Goal: Task Accomplishment & Management: Manage account settings

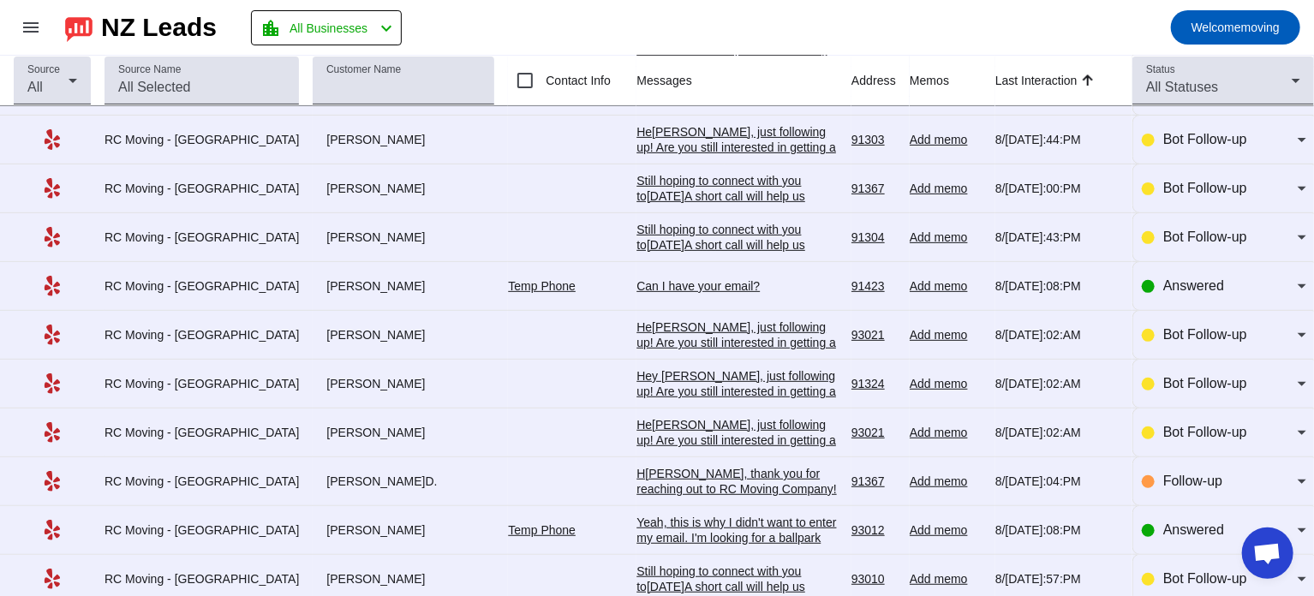
scroll to position [284, 0]
click at [670, 283] on div "Can I have your email?" at bounding box center [736, 284] width 201 height 15
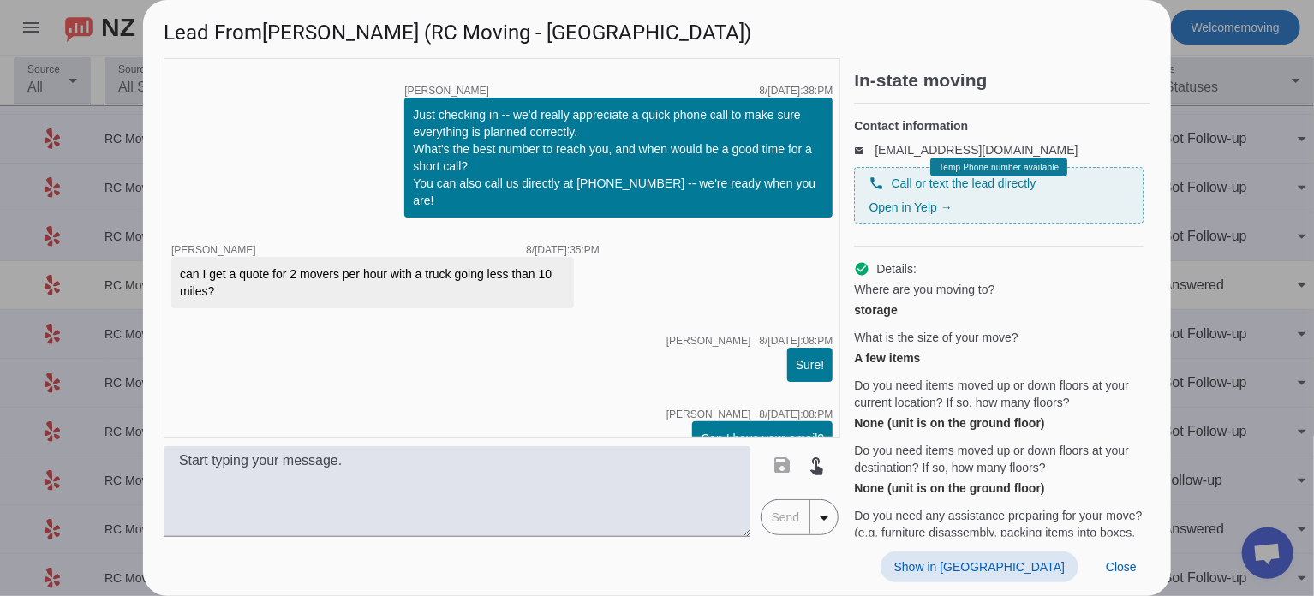
scroll to position [195, 0]
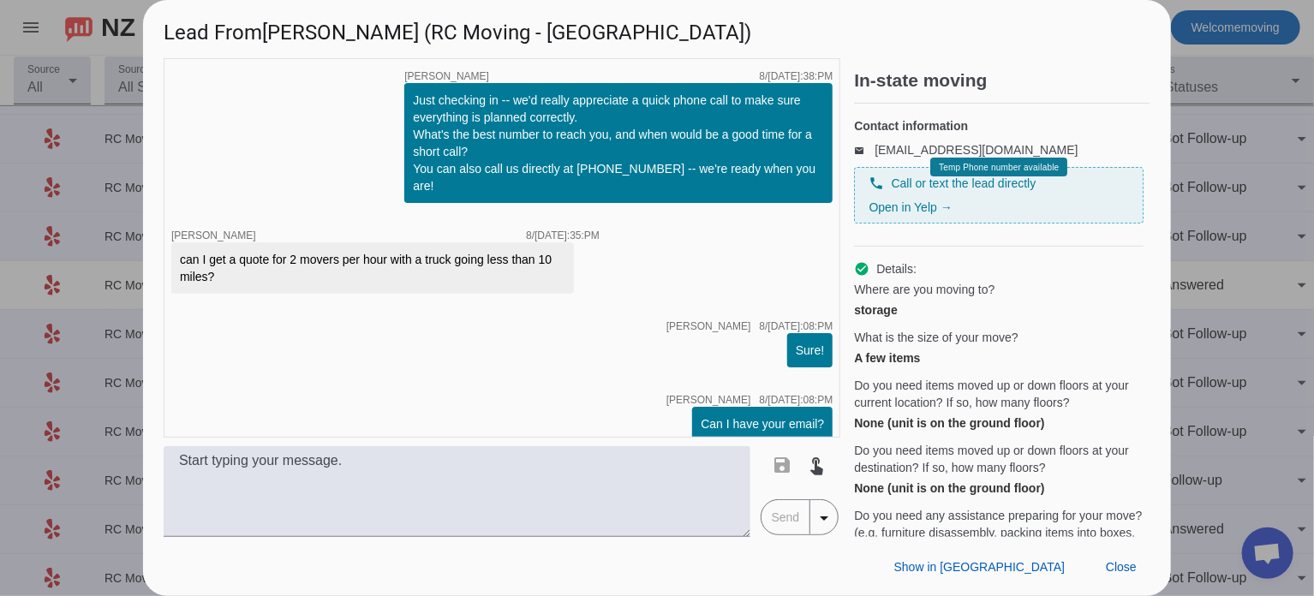
click at [1218, 82] on div at bounding box center [657, 298] width 1314 height 596
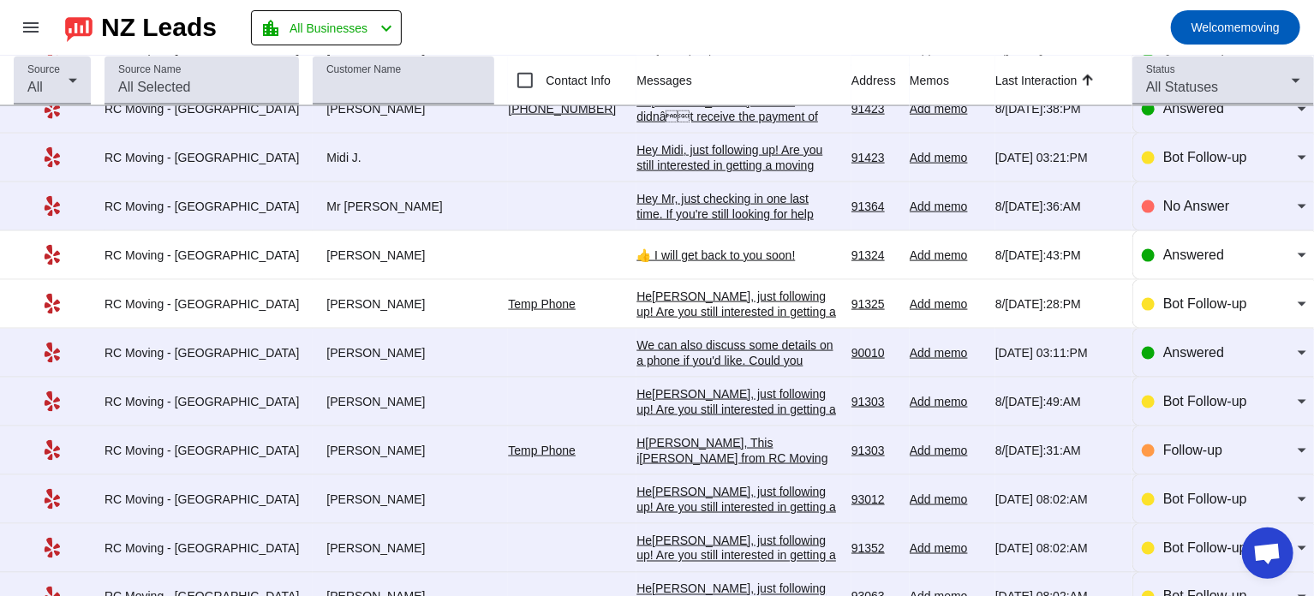
scroll to position [0, 0]
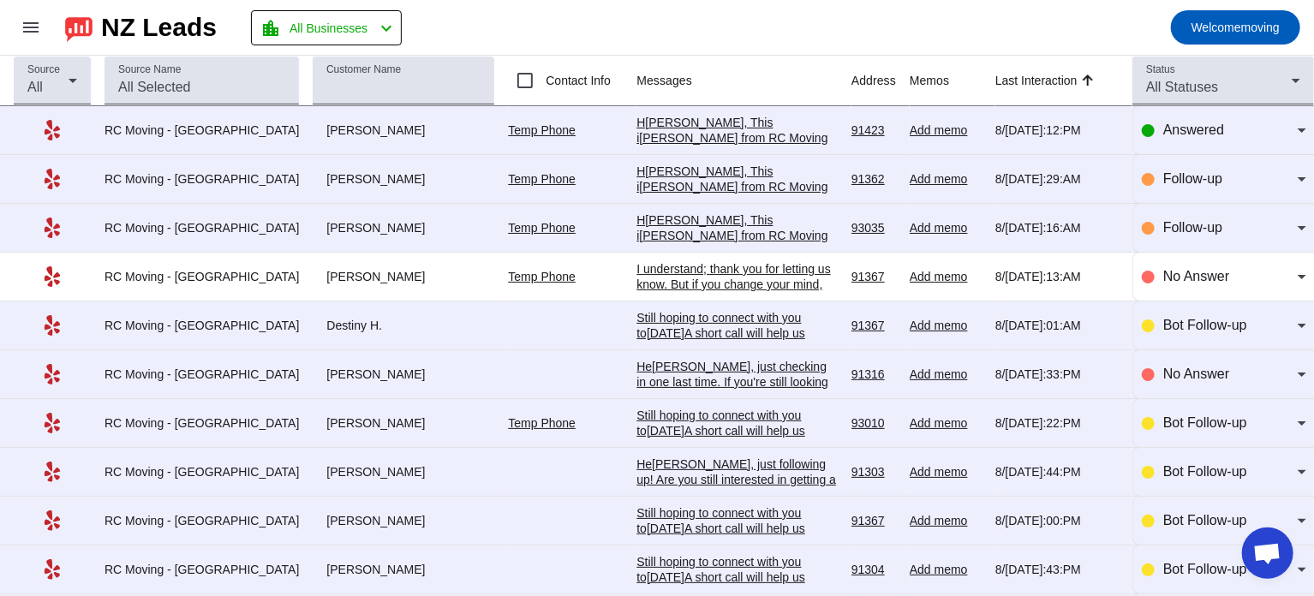
click at [749, 129] on div "H[PERSON_NAME], This i[PERSON_NAME] from RC Moving Company. I tried calling you…" at bounding box center [736, 192] width 201 height 154
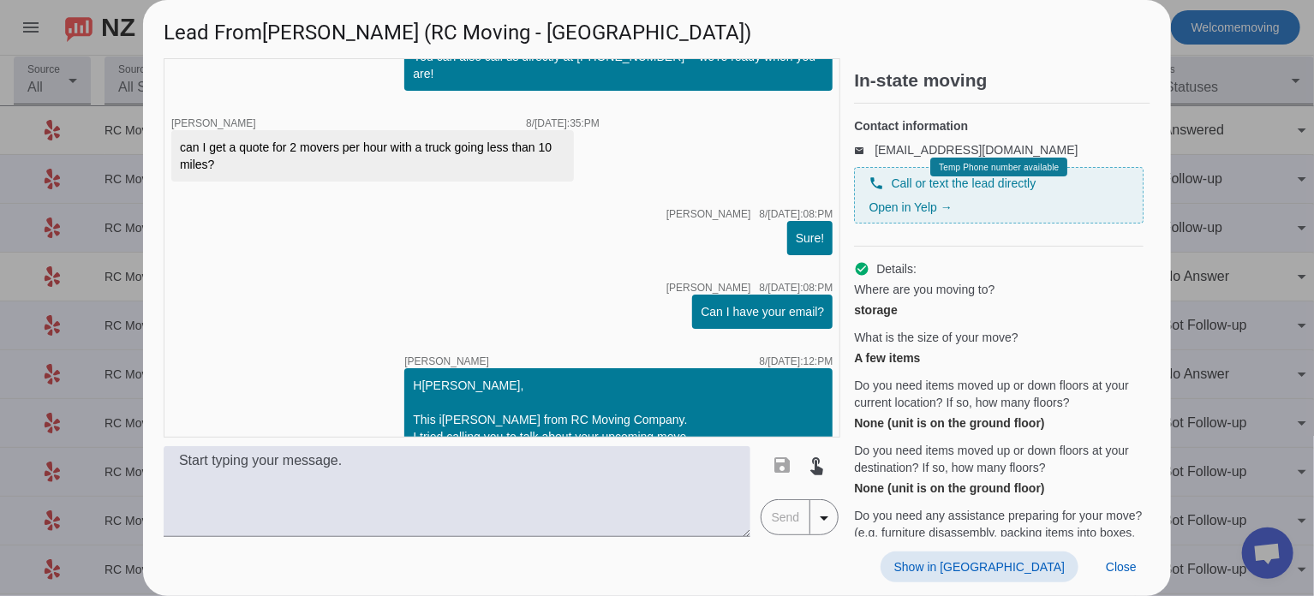
scroll to position [457, 0]
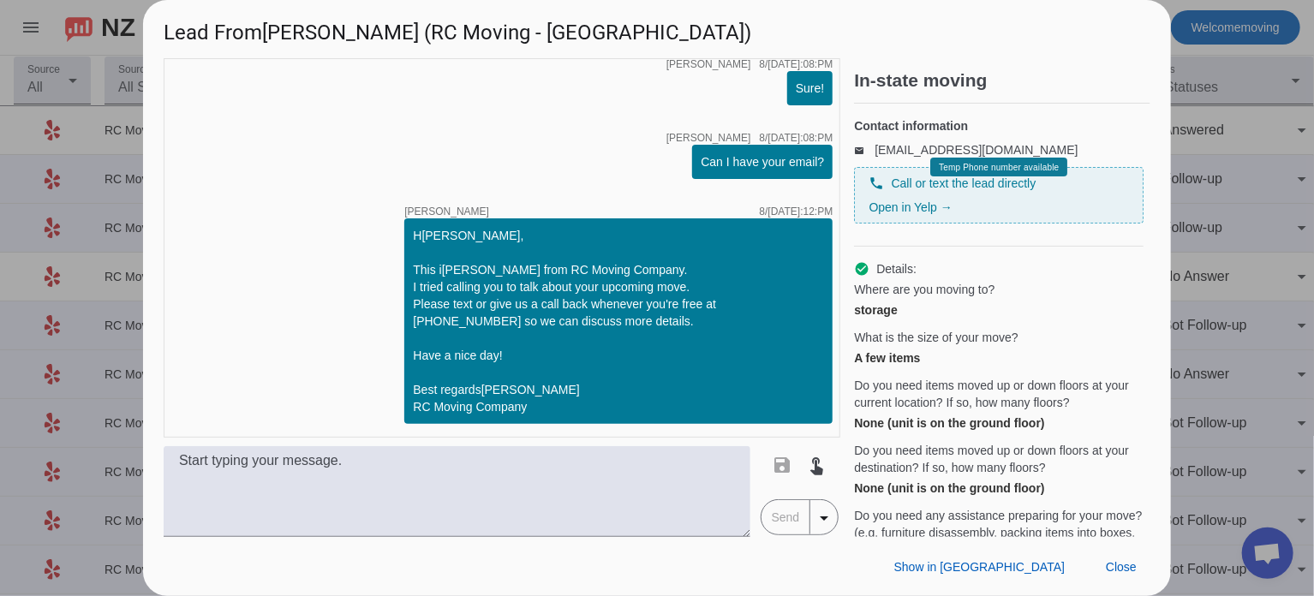
click at [1204, 176] on div at bounding box center [657, 298] width 1314 height 596
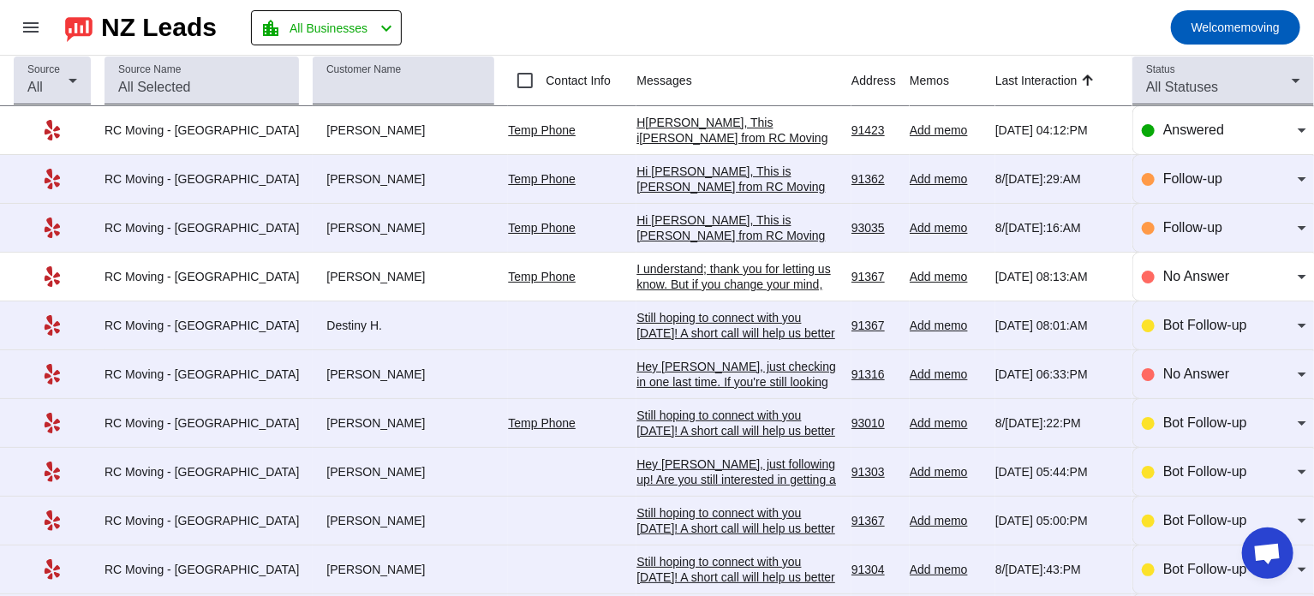
click at [689, 121] on div "H[PERSON_NAME], This i[PERSON_NAME] from RC Moving Company. I tried calling you…" at bounding box center [736, 192] width 201 height 154
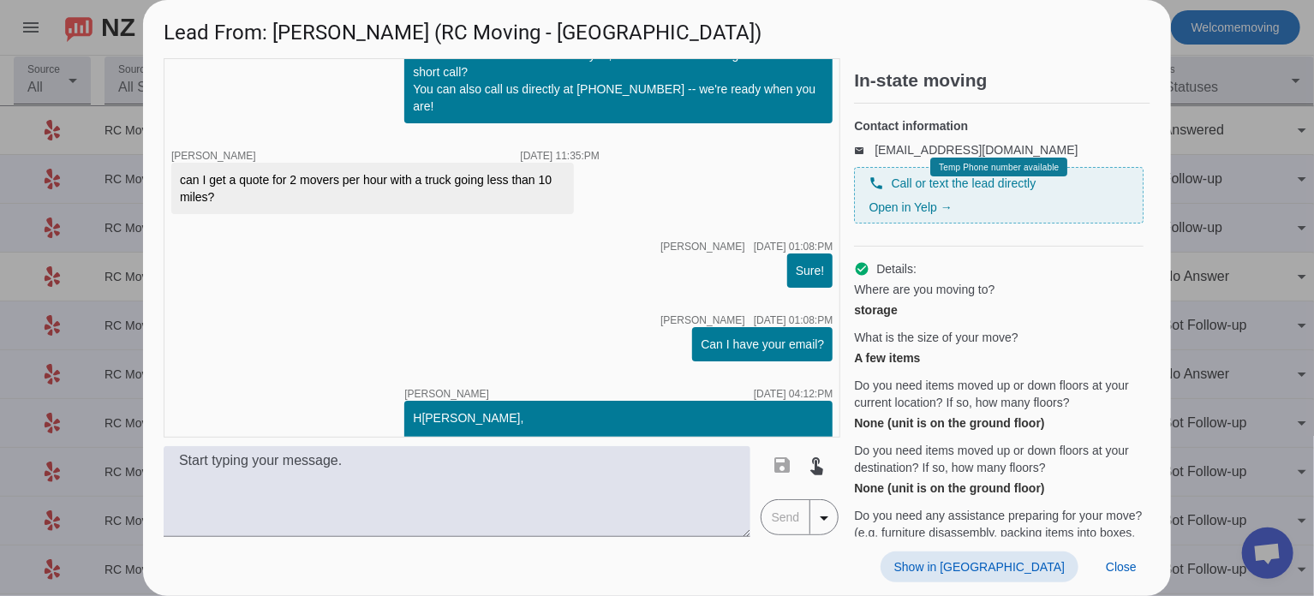
scroll to position [259, 0]
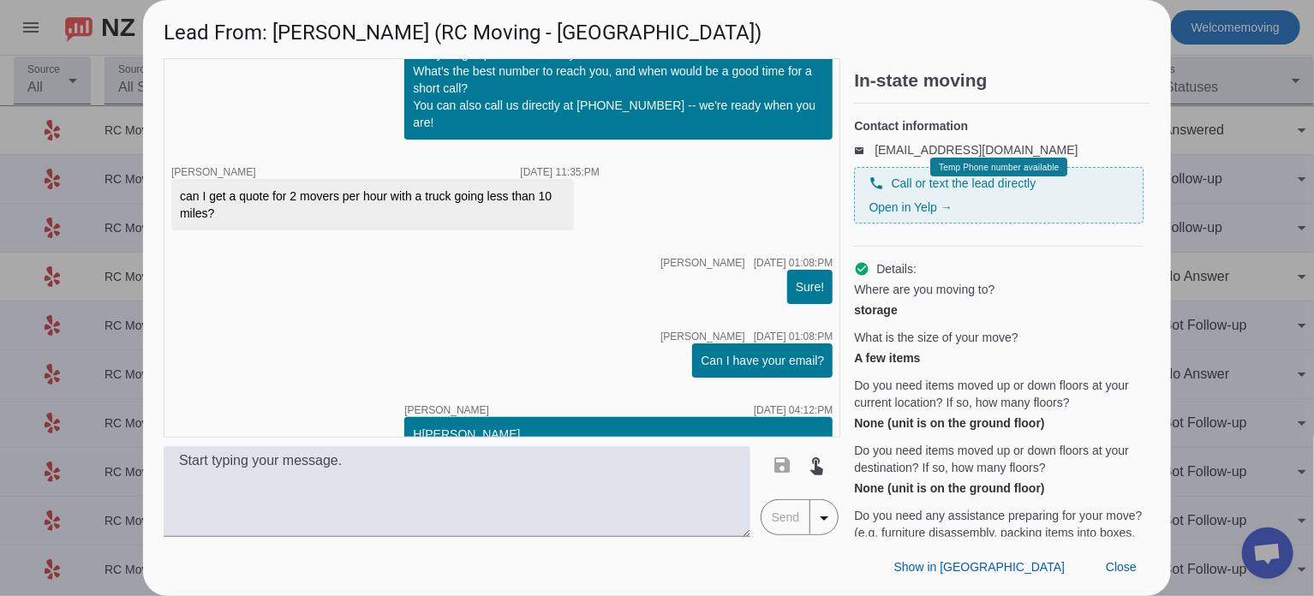
click at [1248, 193] on div at bounding box center [657, 298] width 1314 height 596
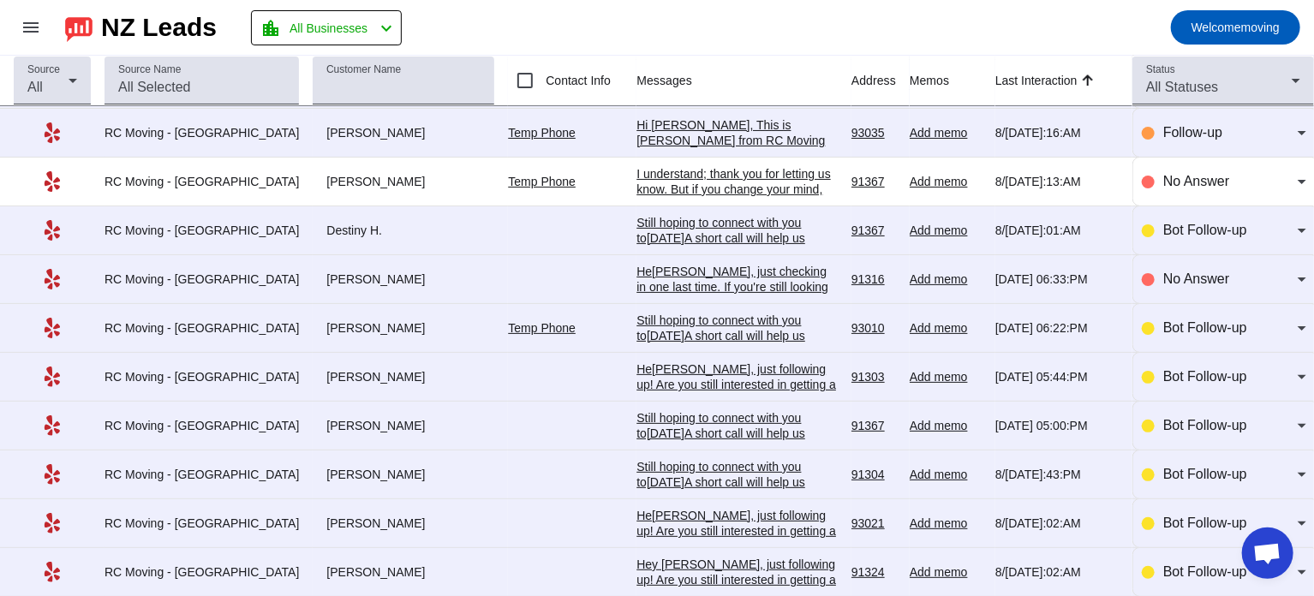
scroll to position [94, 0]
click at [702, 328] on div "Still hoping to connect with you to[DATE]A short call will help us better under…" at bounding box center [736, 374] width 201 height 123
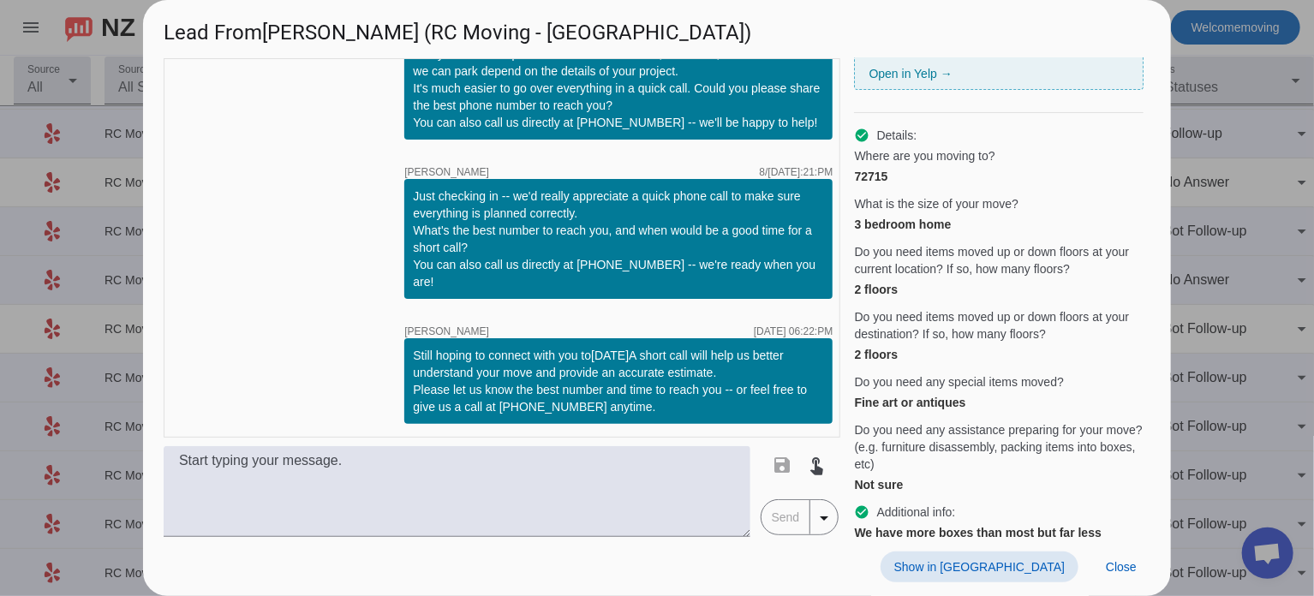
scroll to position [0, 0]
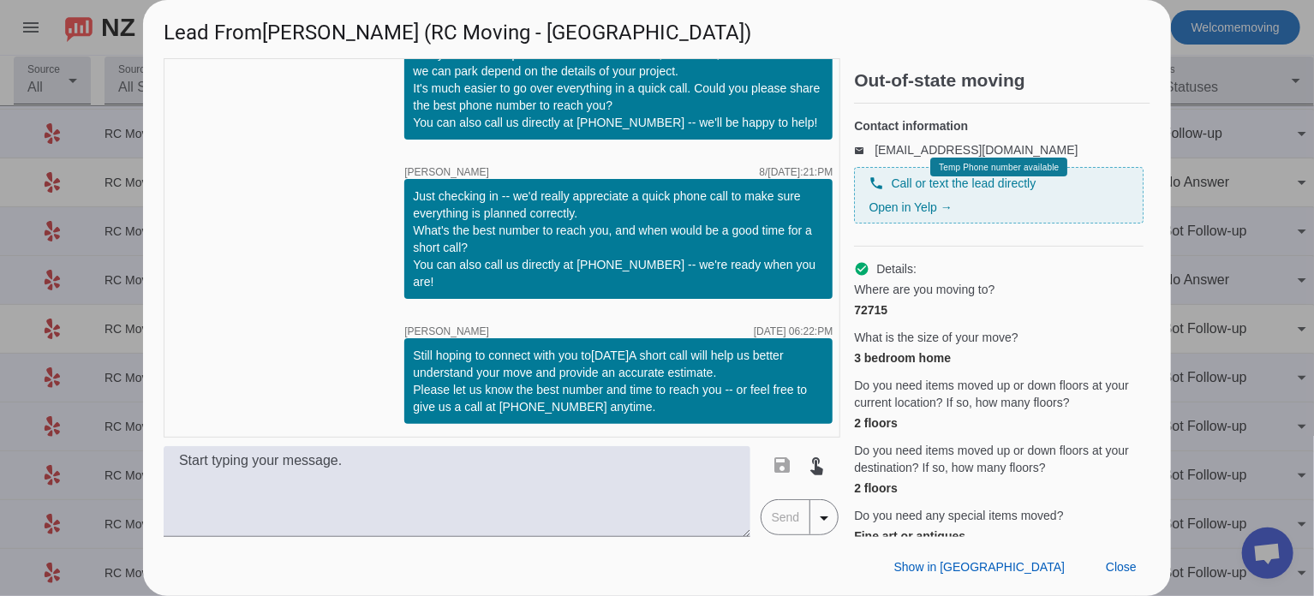
click at [1205, 236] on div at bounding box center [657, 298] width 1314 height 596
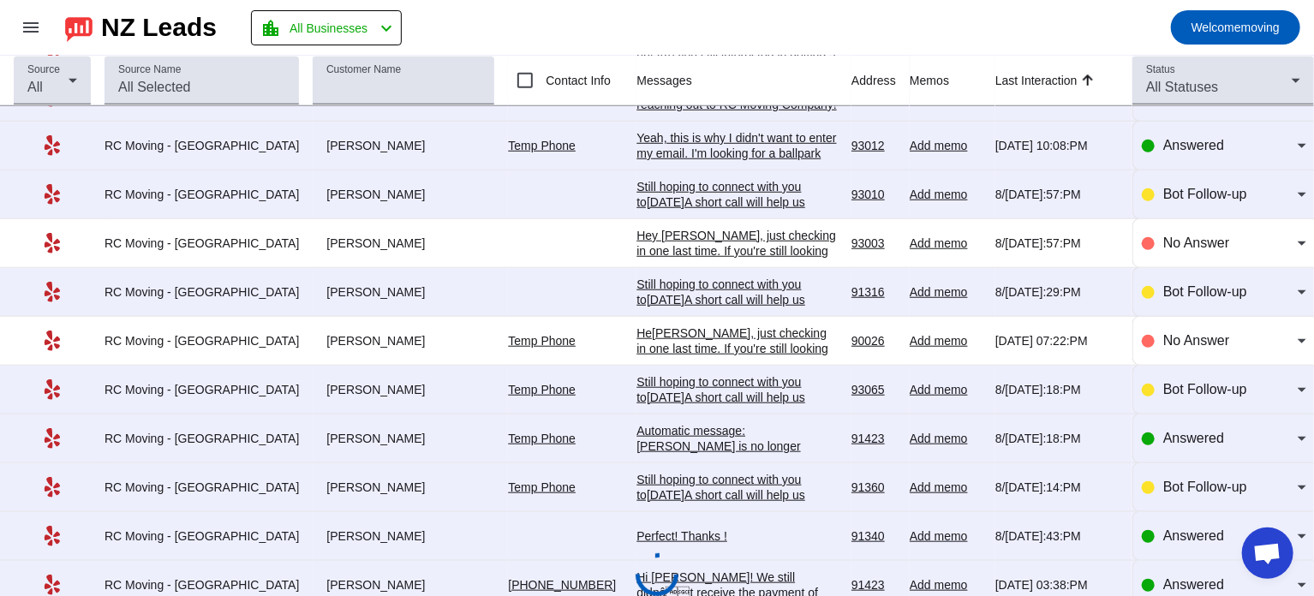
scroll to position [670, 0]
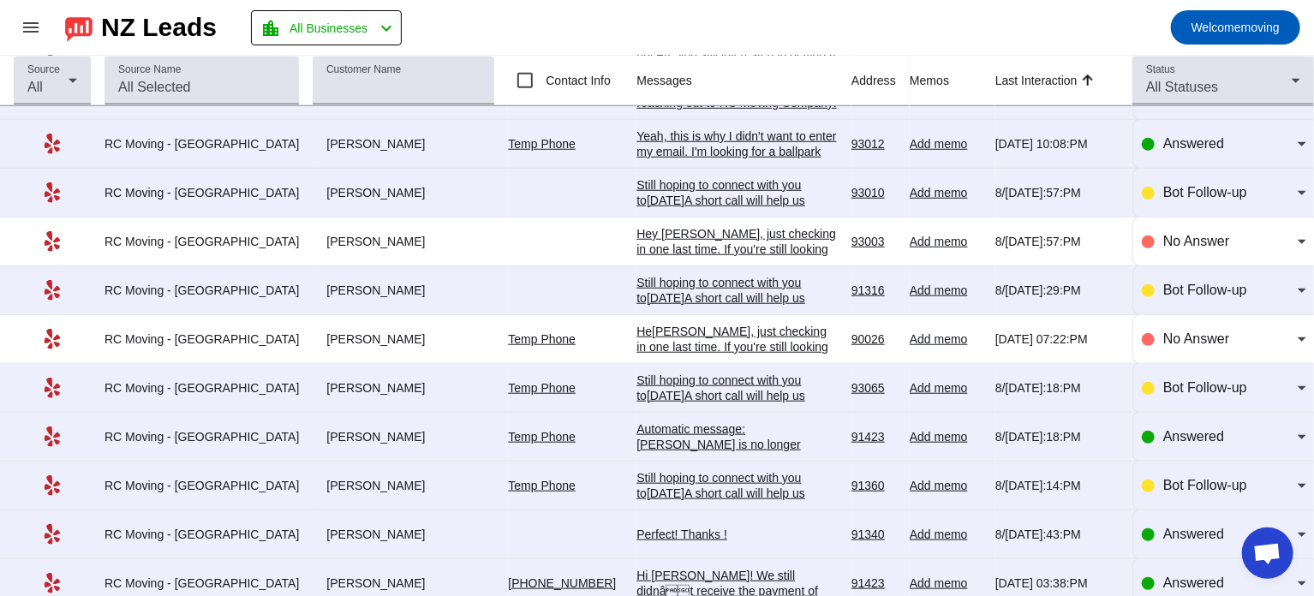
click at [714, 335] on div "He[PERSON_NAME], just checking in one last time. If you're still looking for he…" at bounding box center [736, 416] width 201 height 185
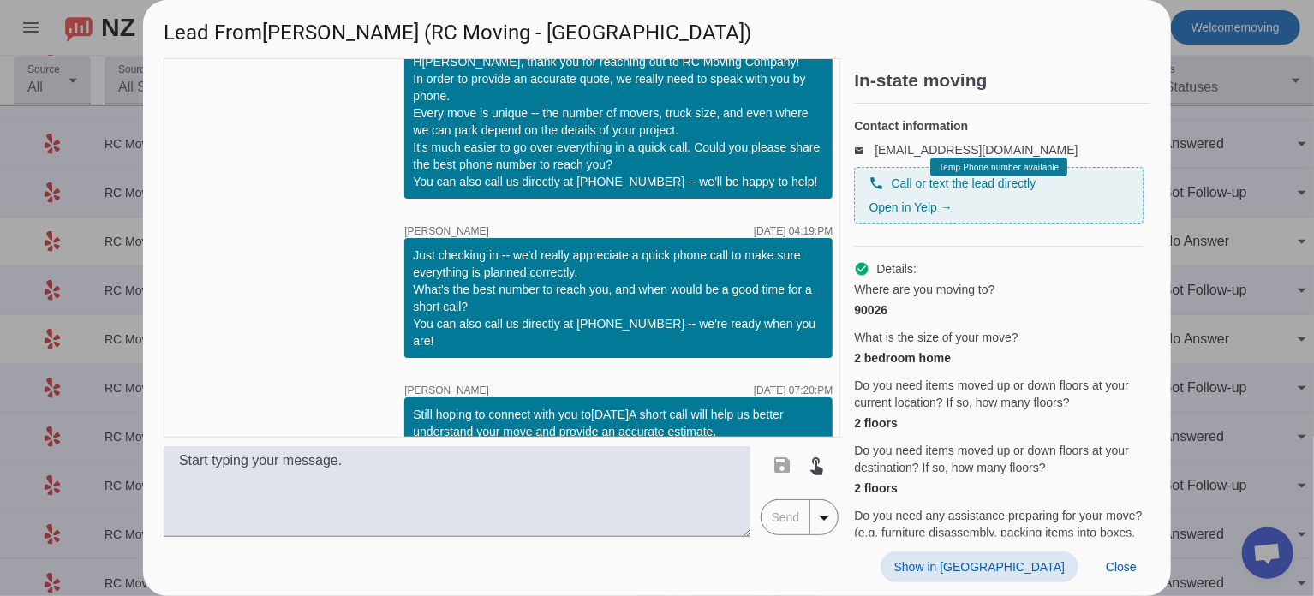
scroll to position [0, 0]
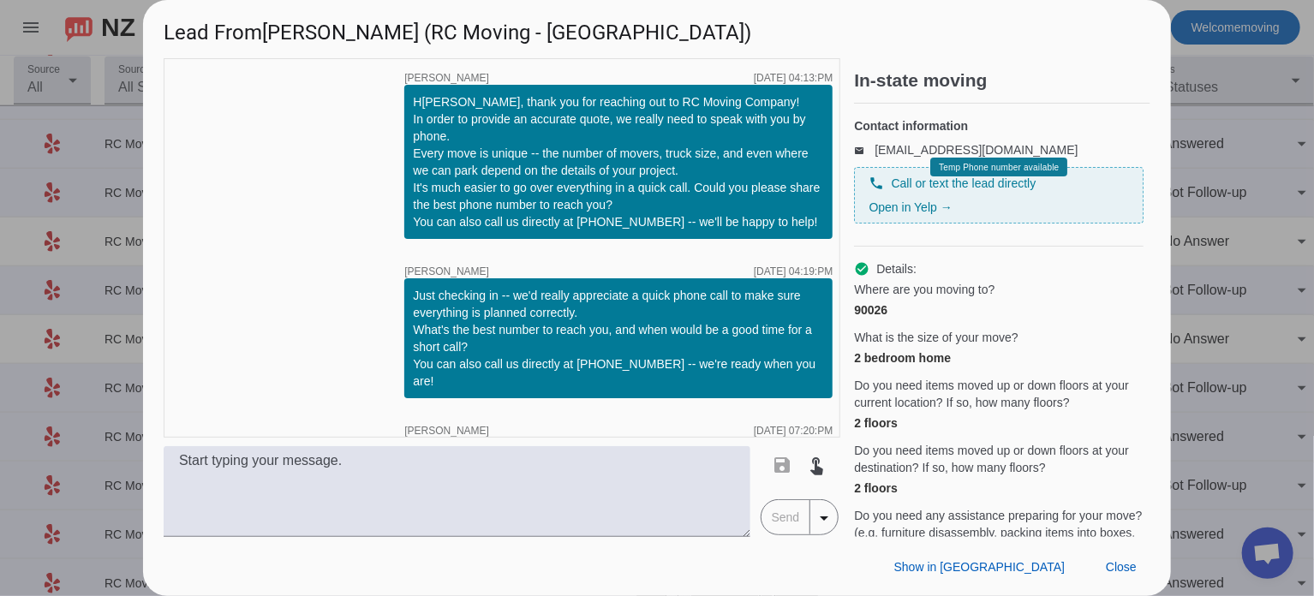
click at [1232, 246] on div at bounding box center [657, 298] width 1314 height 596
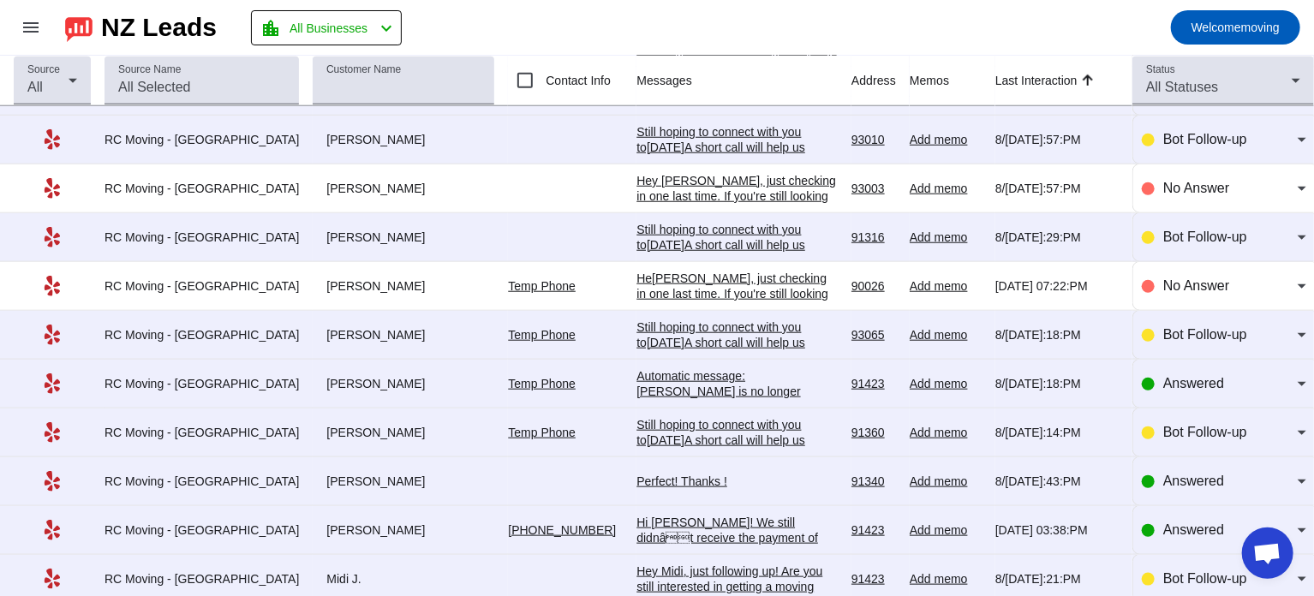
scroll to position [723, 0]
click at [1194, 380] on span "Answered" at bounding box center [1193, 383] width 61 height 15
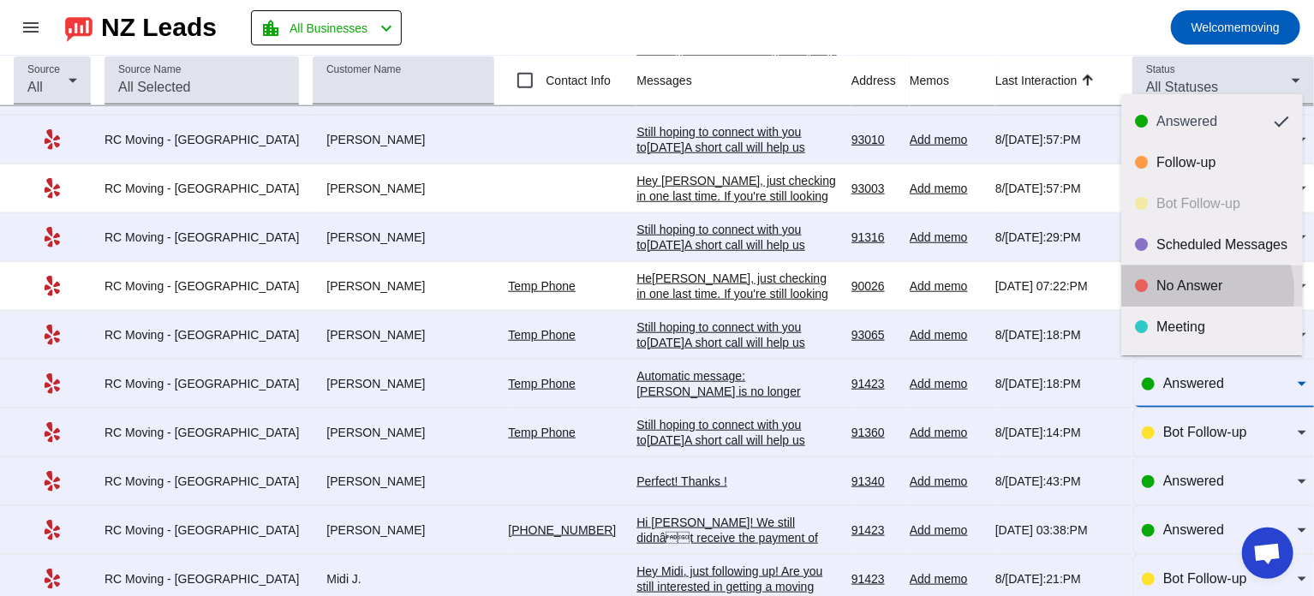
click at [1180, 293] on div "No Answer" at bounding box center [1222, 285] width 133 height 17
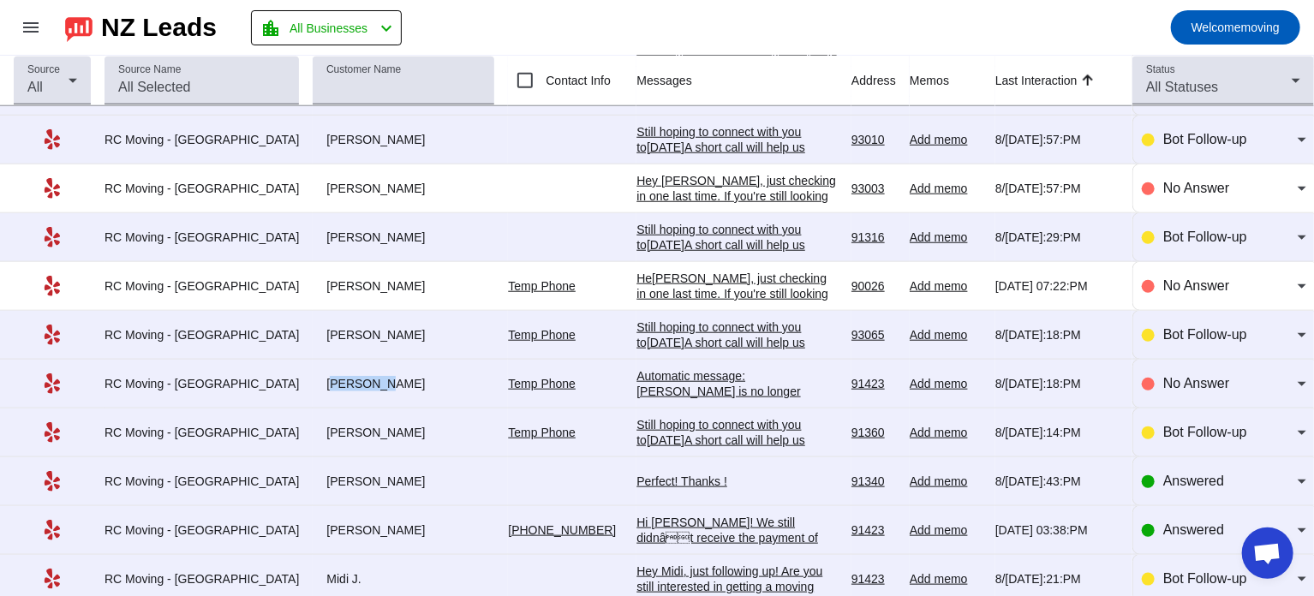
drag, startPoint x: 287, startPoint y: 377, endPoint x: 329, endPoint y: 378, distance: 42.0
click at [329, 378] on div "[PERSON_NAME]" at bounding box center [404, 383] width 182 height 15
copy div "Zuriel B"
drag, startPoint x: 708, startPoint y: 381, endPoint x: 600, endPoint y: 374, distance: 108.1
click at [636, 374] on div "Automatic message[PERSON_NAME] is no longer pursuing this job." at bounding box center [736, 391] width 201 height 46
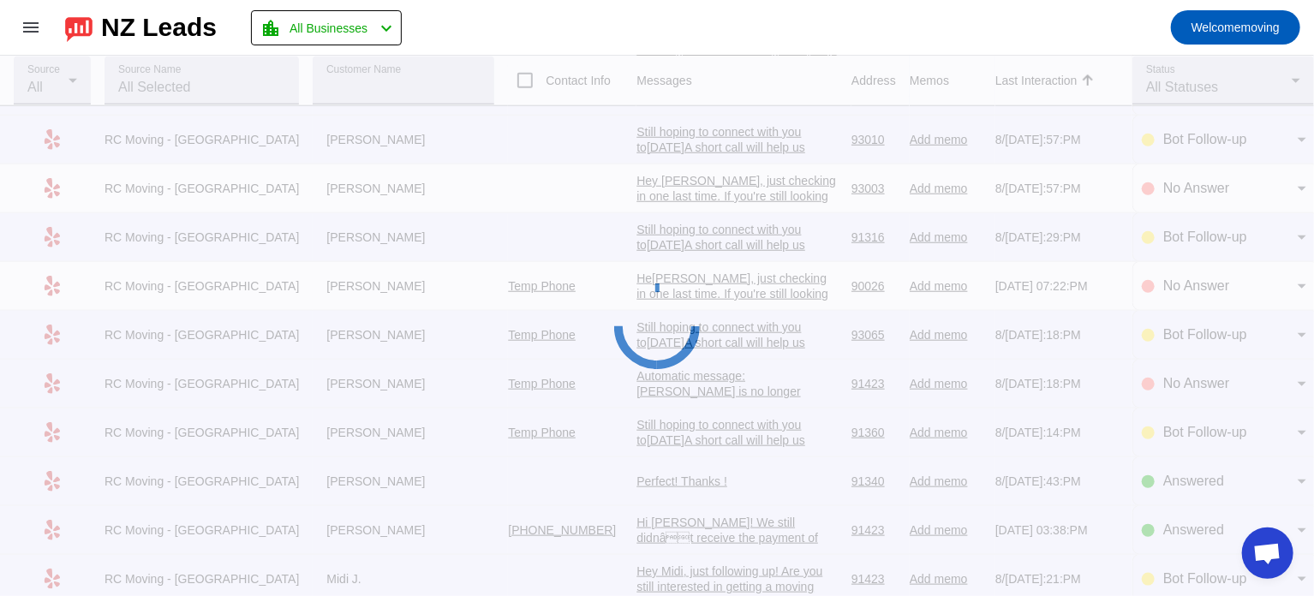
copy div "Automatic message[PERSON_NAME] is no longer pursuing this job."
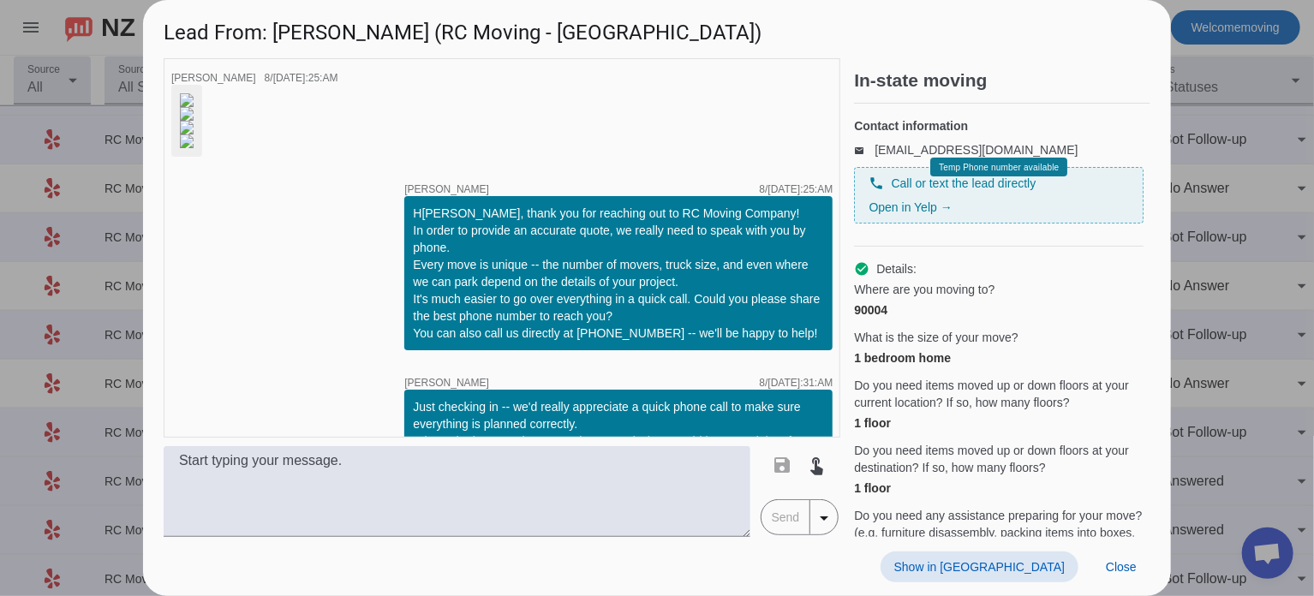
scroll to position [0, 0]
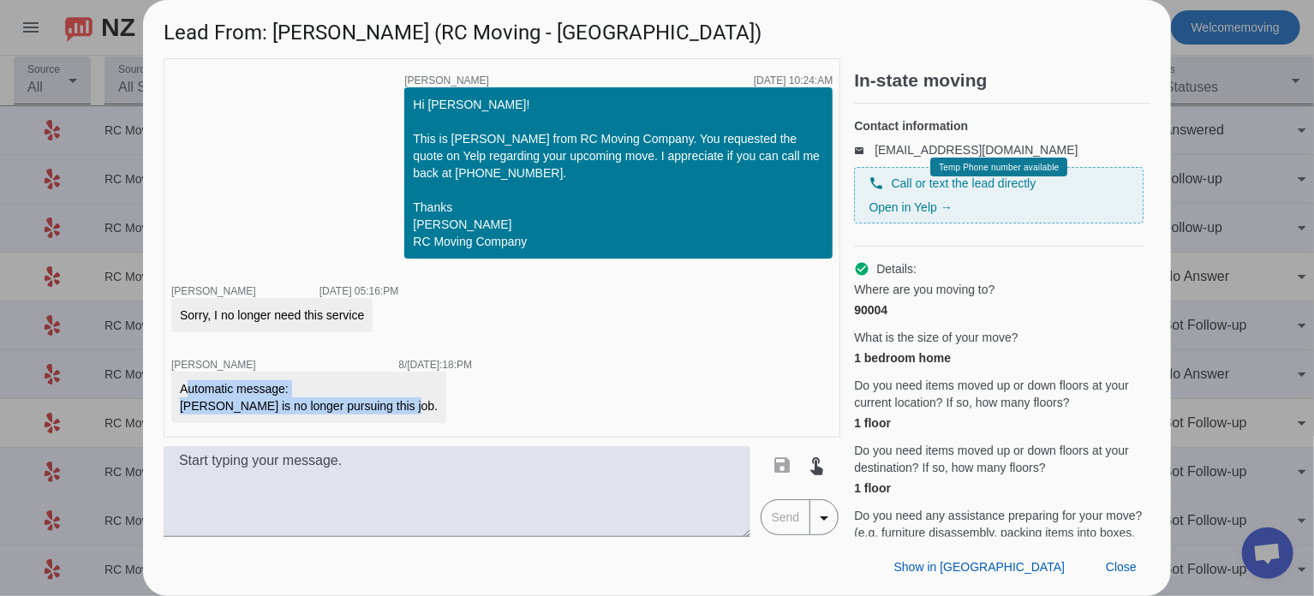
drag, startPoint x: 386, startPoint y: 406, endPoint x: 174, endPoint y: 381, distance: 213.8
click at [174, 381] on div "Automatic message[PERSON_NAME] is no longer pursuing this job." at bounding box center [308, 397] width 275 height 51
copy div "Automatic message[PERSON_NAME] is no longer pursuing this job."
click at [1194, 200] on div at bounding box center [657, 298] width 1314 height 596
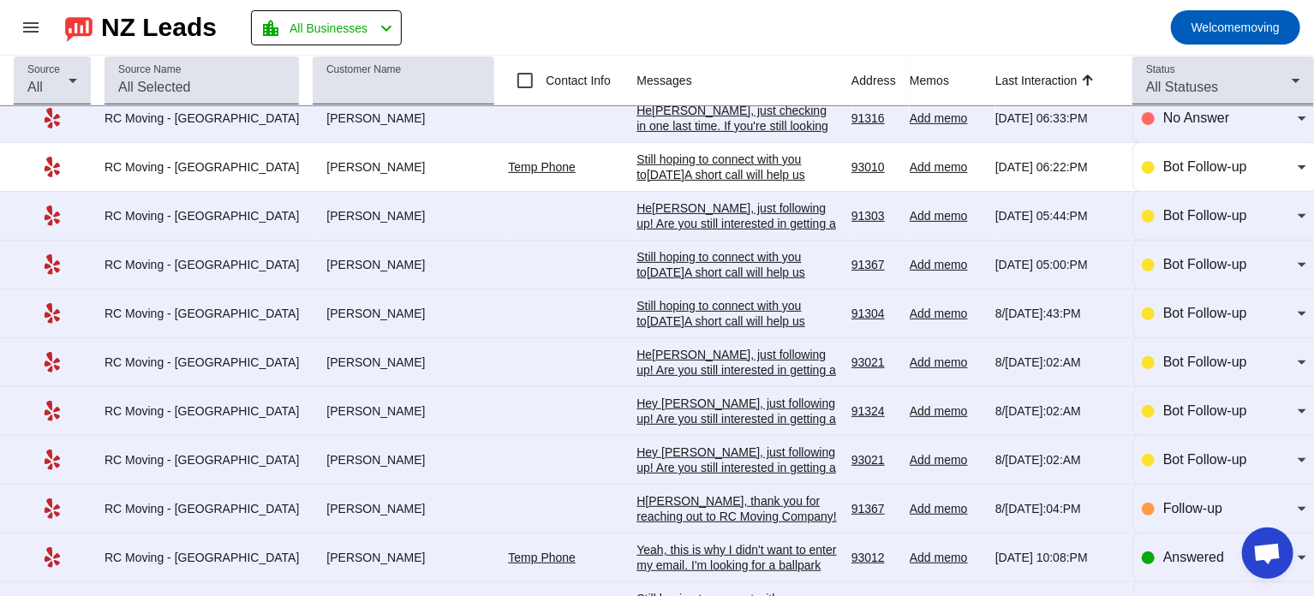
scroll to position [257, 0]
click at [723, 158] on div "Still hoping to connect with you to[DATE]A short call will help us better under…" at bounding box center [736, 212] width 201 height 123
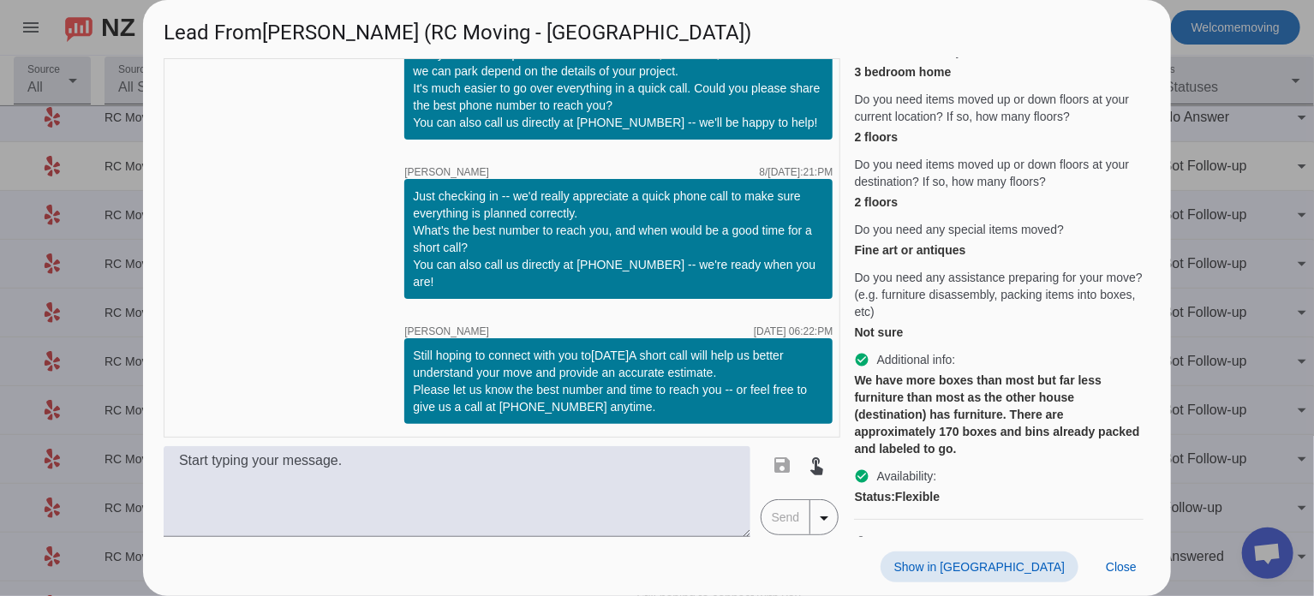
scroll to position [343, 0]
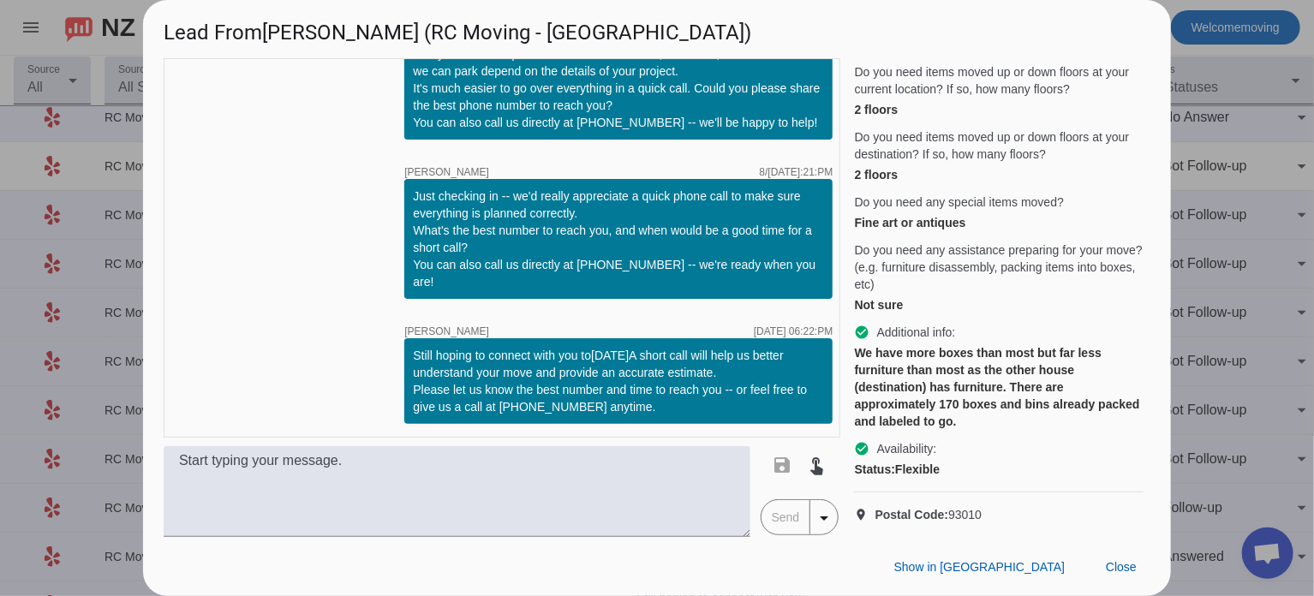
click at [1231, 315] on div at bounding box center [657, 298] width 1314 height 596
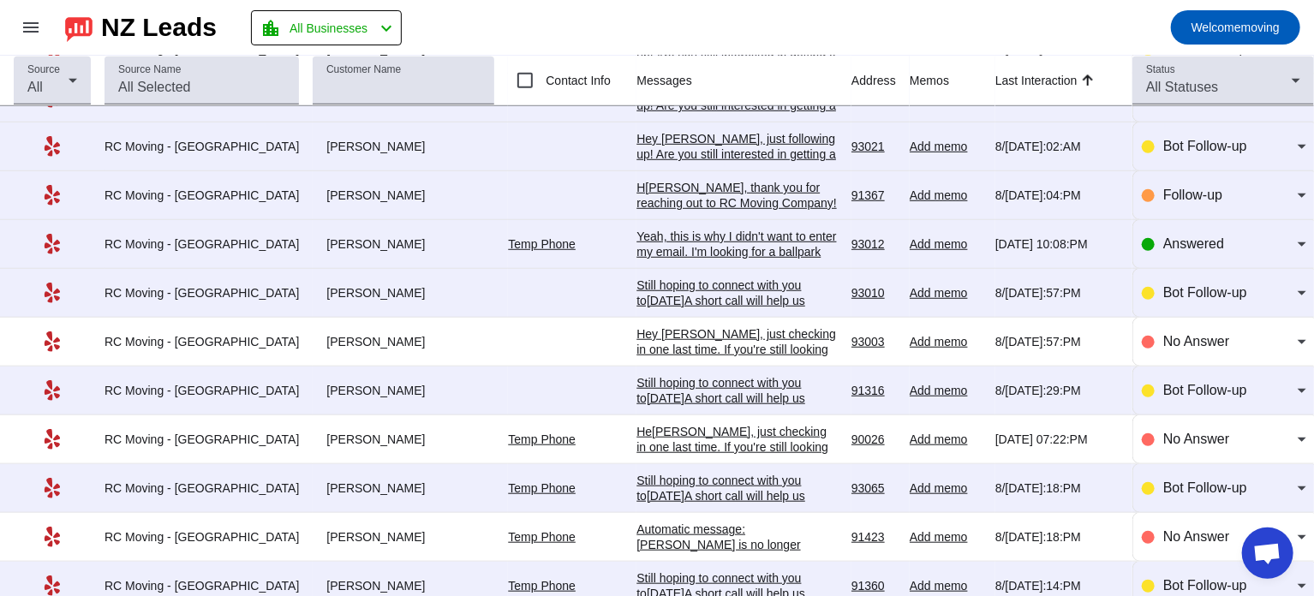
scroll to position [582, 0]
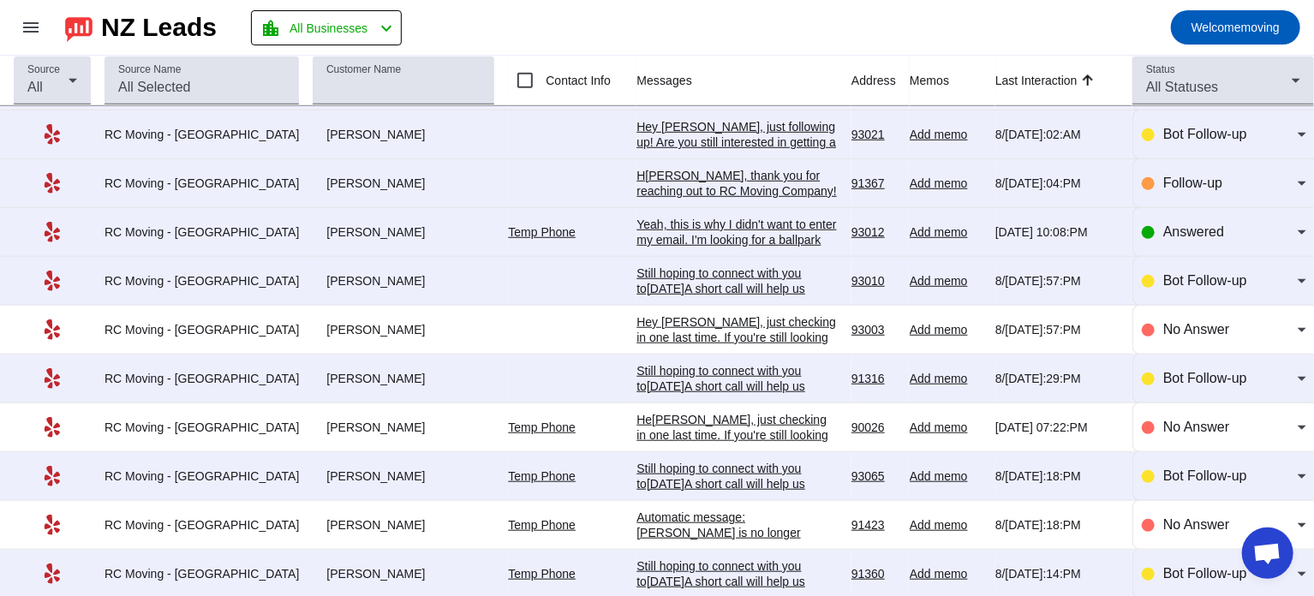
click at [755, 232] on div "Yeah, this is why I didn't want to enter my email. I'm looking for a ballpark n…" at bounding box center [736, 263] width 201 height 92
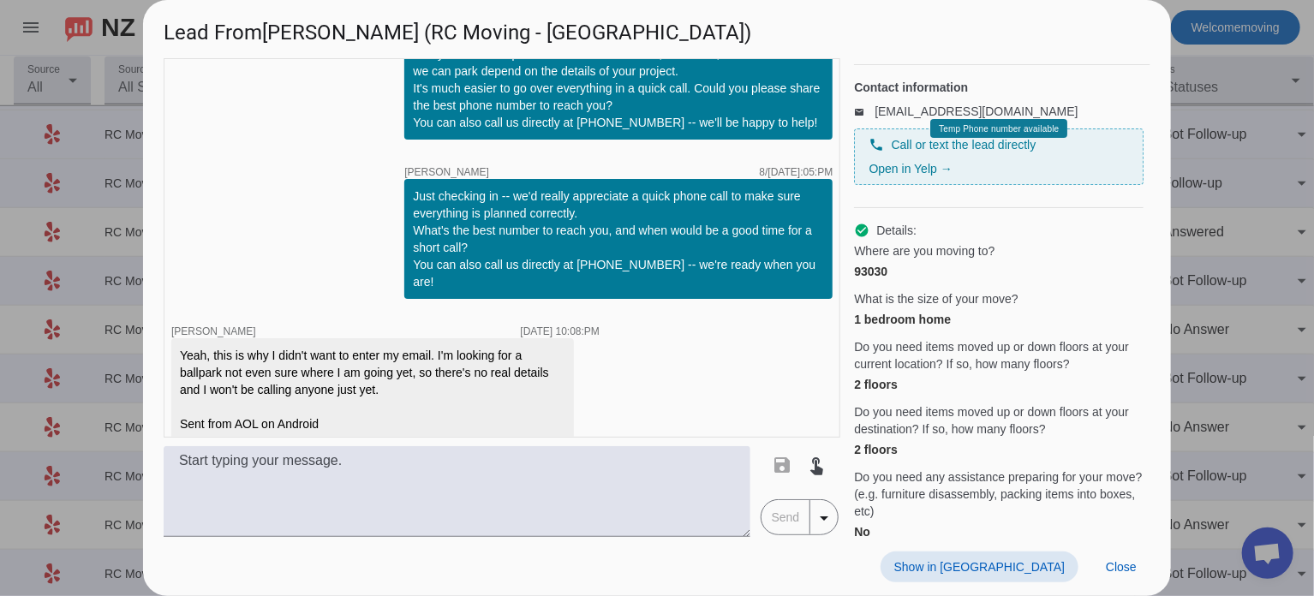
scroll to position [38, 0]
click at [1218, 234] on div at bounding box center [657, 298] width 1314 height 596
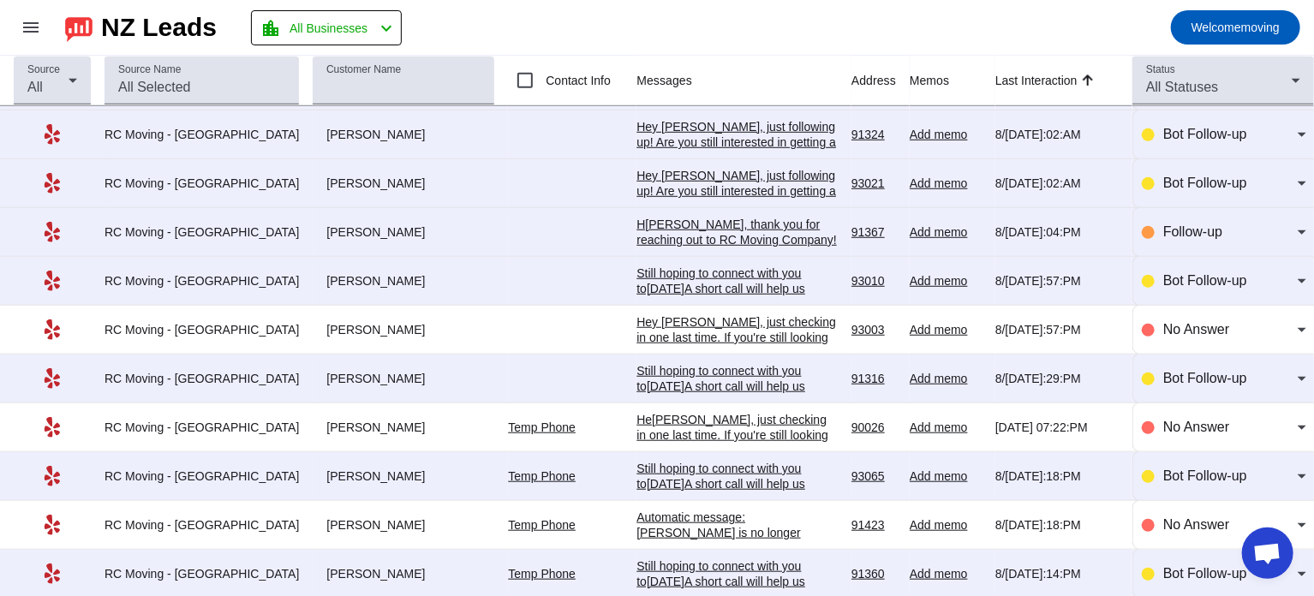
scroll to position [0, 0]
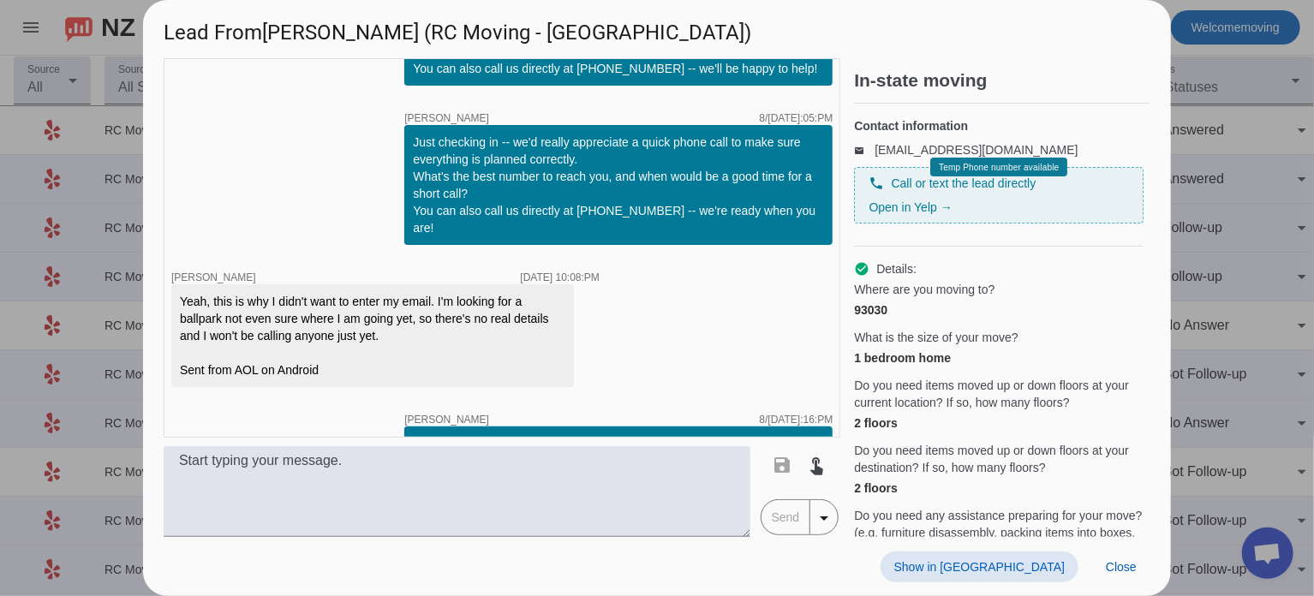
scroll to position [164, 0]
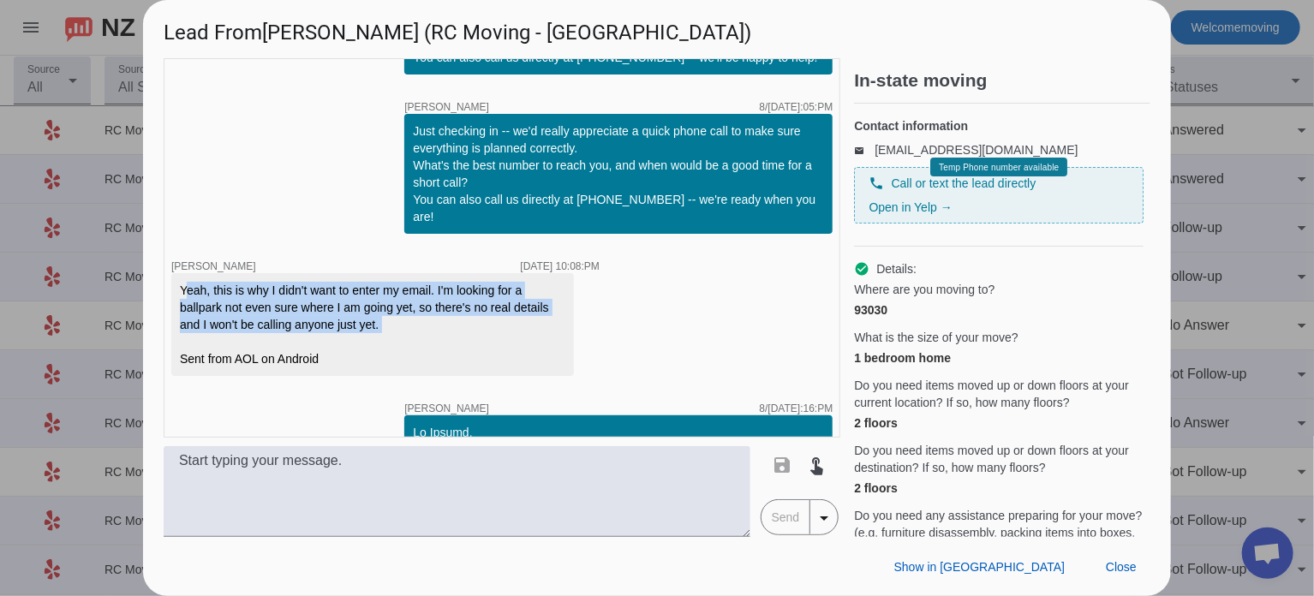
drag, startPoint x: 393, startPoint y: 311, endPoint x: 171, endPoint y: 271, distance: 225.3
click at [171, 273] on div "Yeah, this is why I didn't want to enter my email. I'm looking for a ballpark n…" at bounding box center [372, 324] width 403 height 103
copy div "Yeah, this is why I didn't want to enter my email. I'm looking for a ballpark n…"
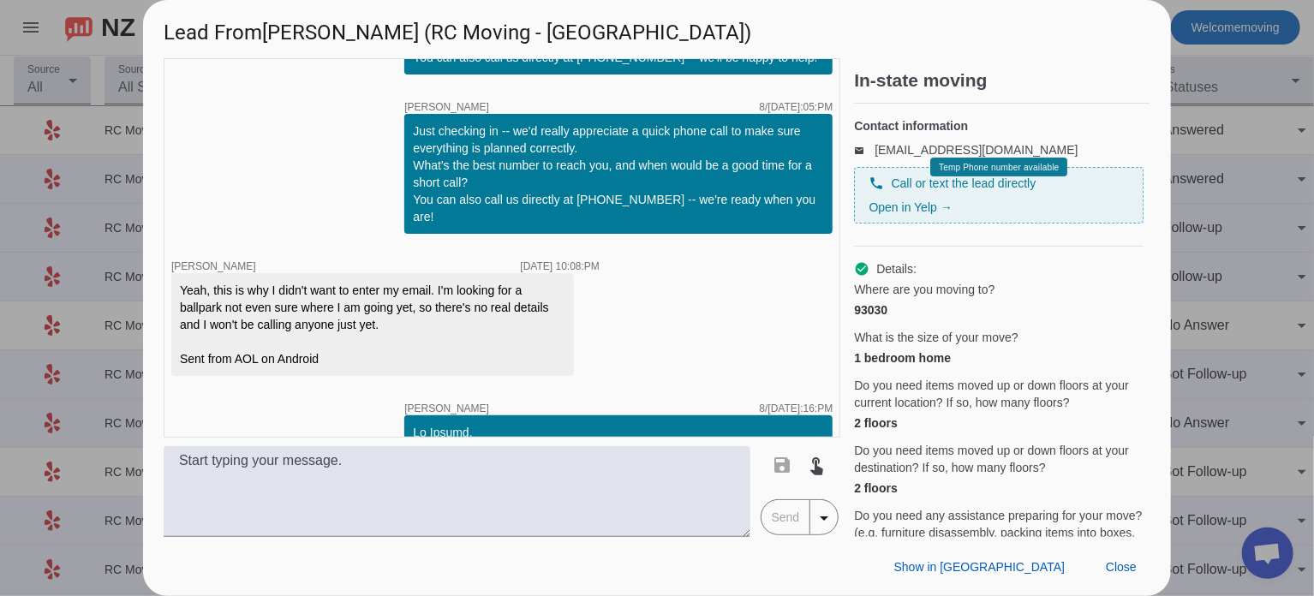
click at [1248, 242] on div at bounding box center [657, 298] width 1314 height 596
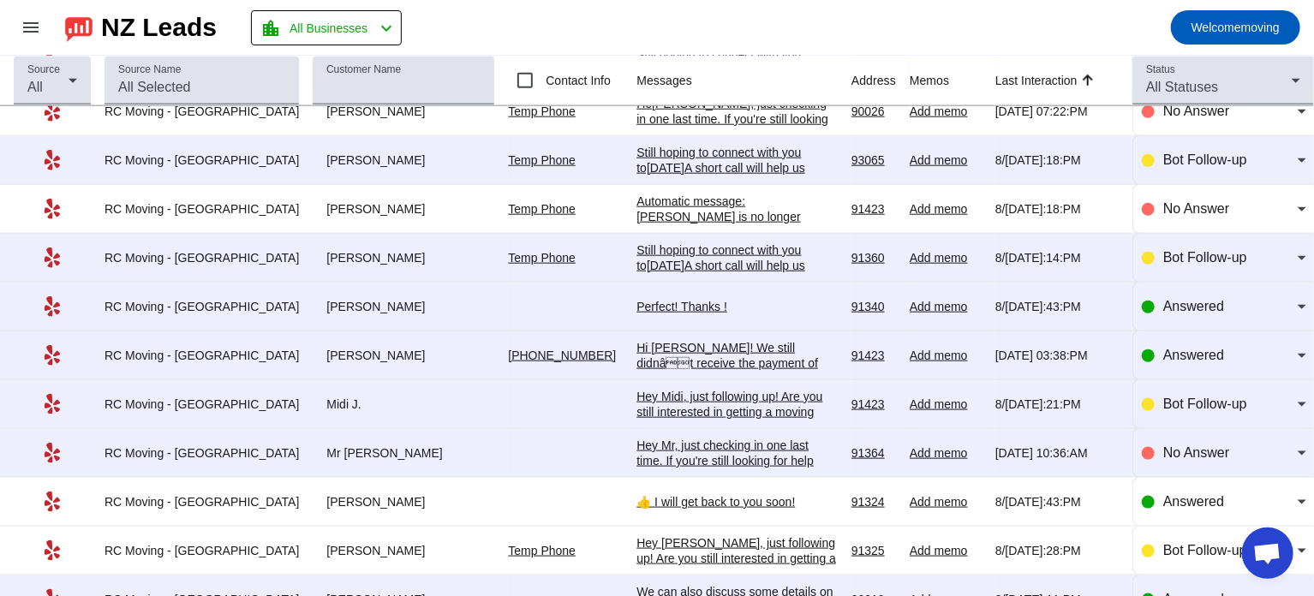
scroll to position [898, 0]
click at [636, 299] on div "Perfect! Thanks !" at bounding box center [736, 306] width 201 height 15
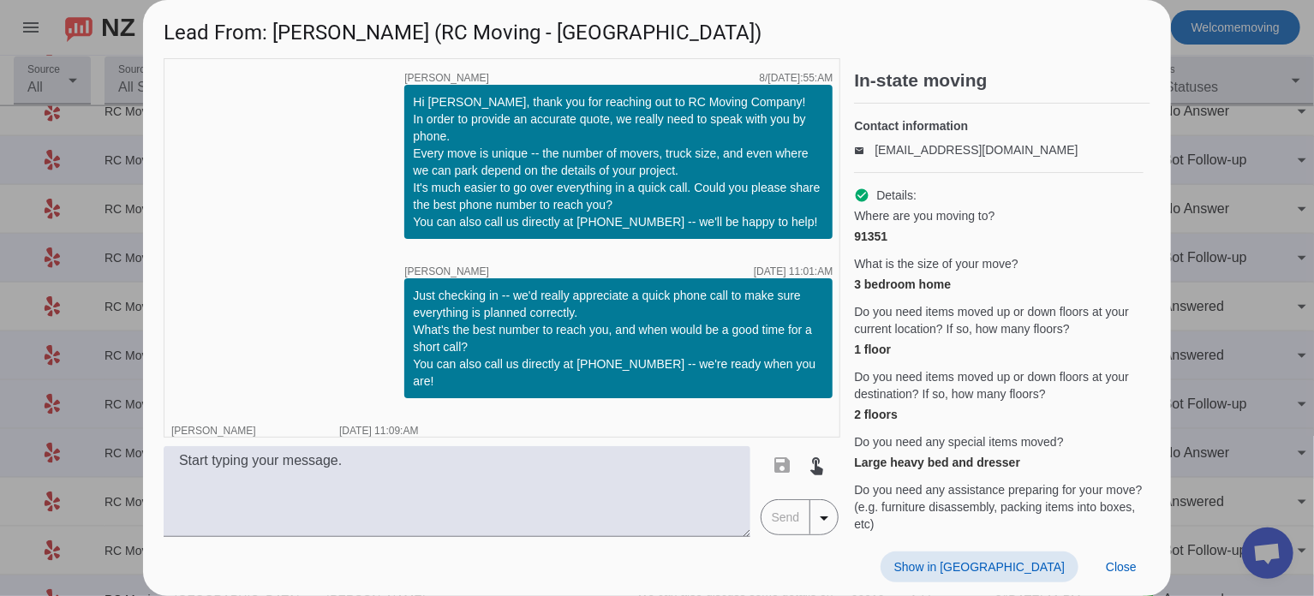
scroll to position [320, 0]
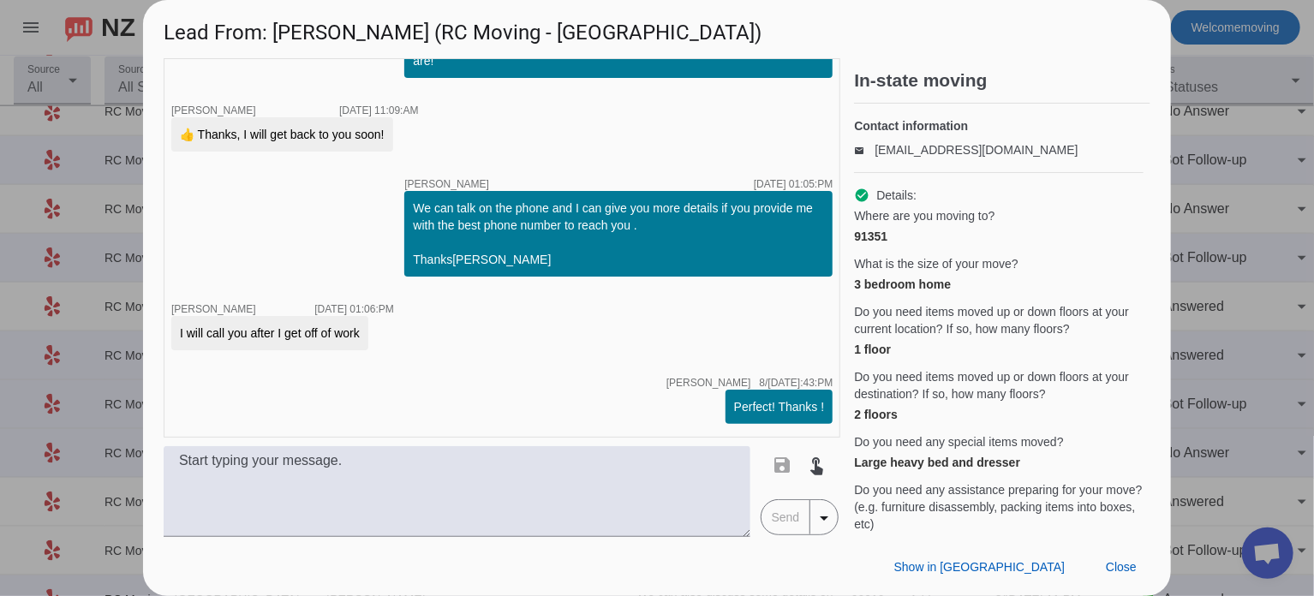
click at [1174, 232] on div at bounding box center [657, 298] width 1314 height 596
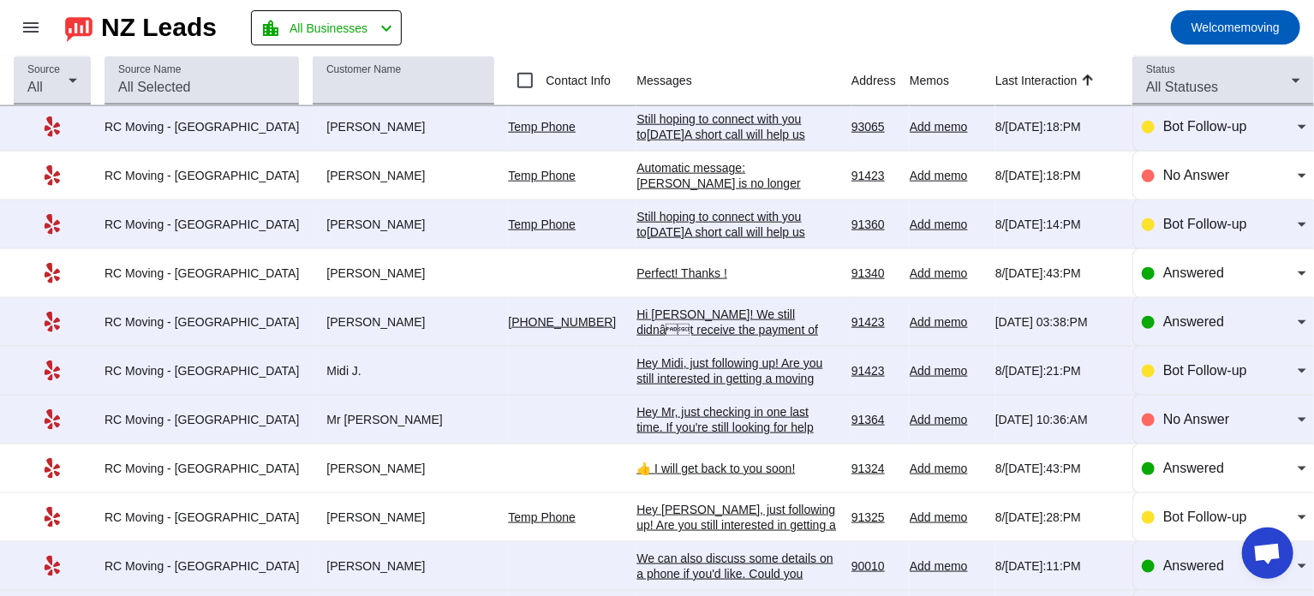
scroll to position [938, 0]
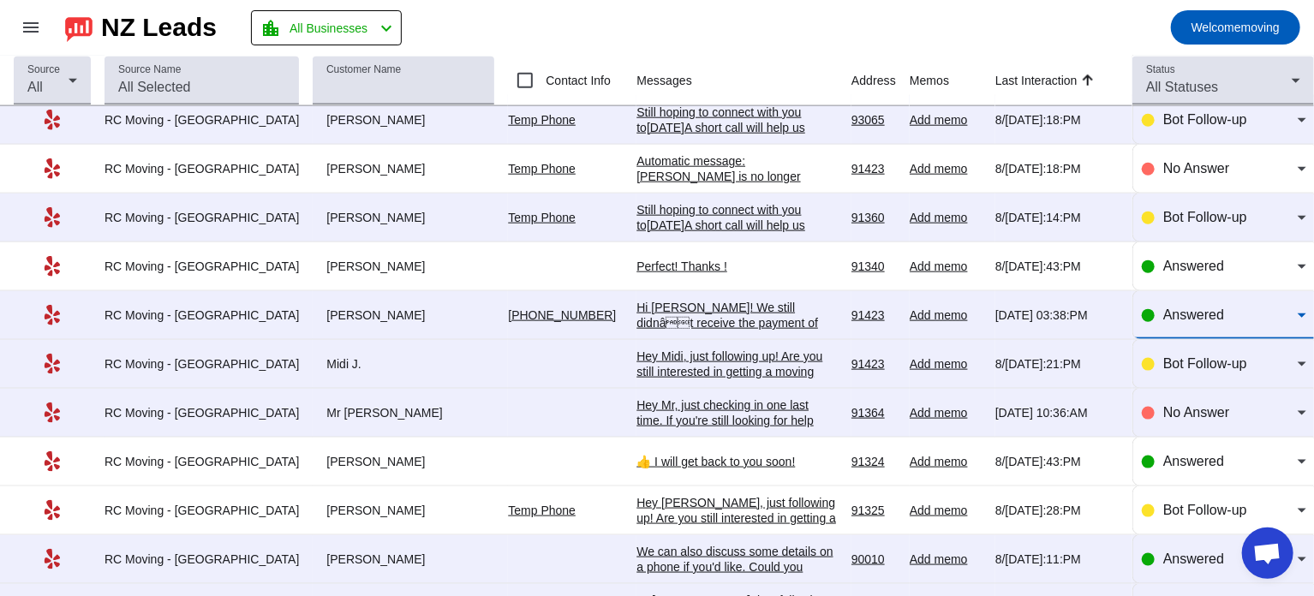
click at [1205, 307] on span "Answered" at bounding box center [1193, 314] width 61 height 15
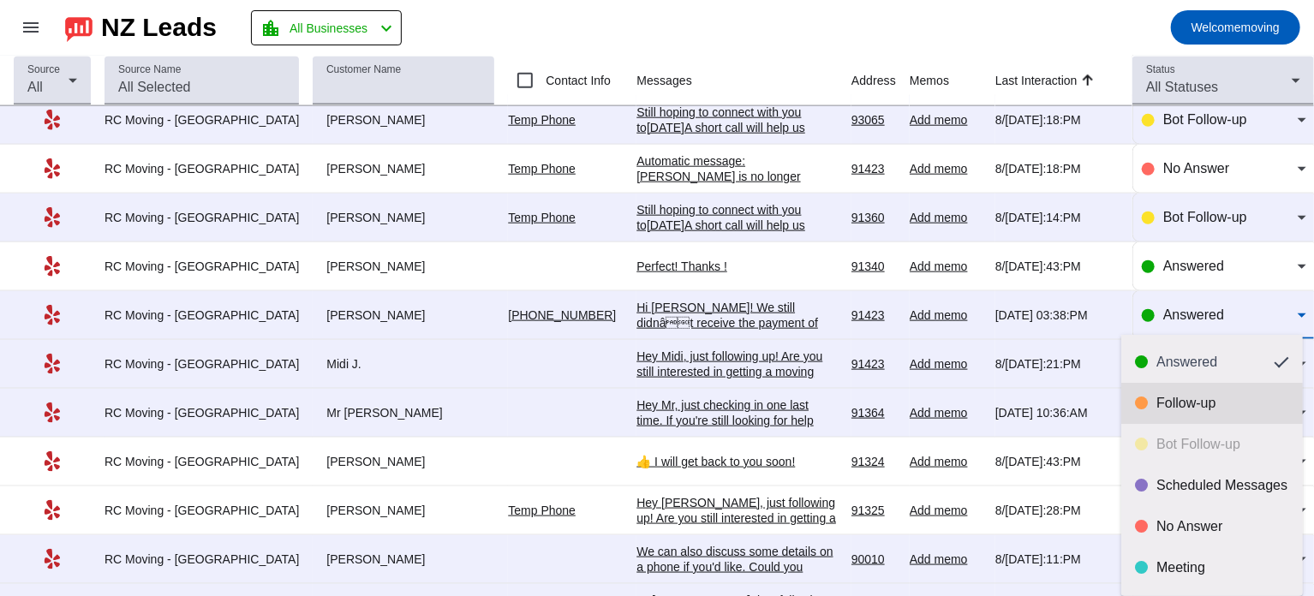
scroll to position [40, 0]
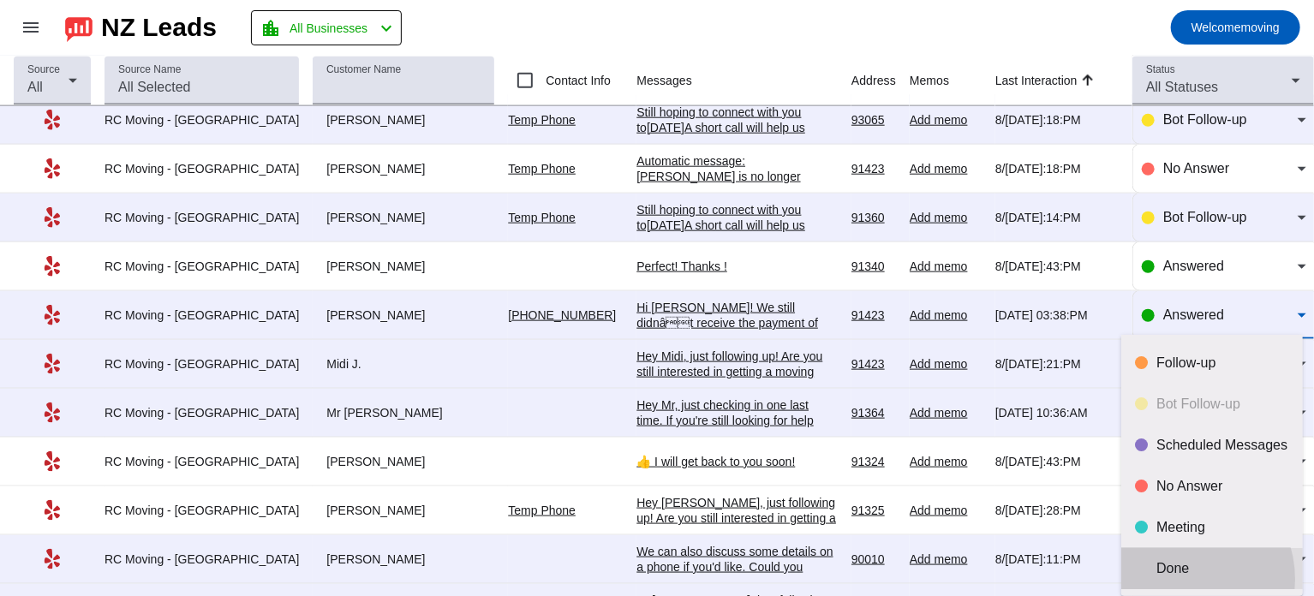
click at [1178, 579] on mat-option "Done" at bounding box center [1212, 568] width 182 height 41
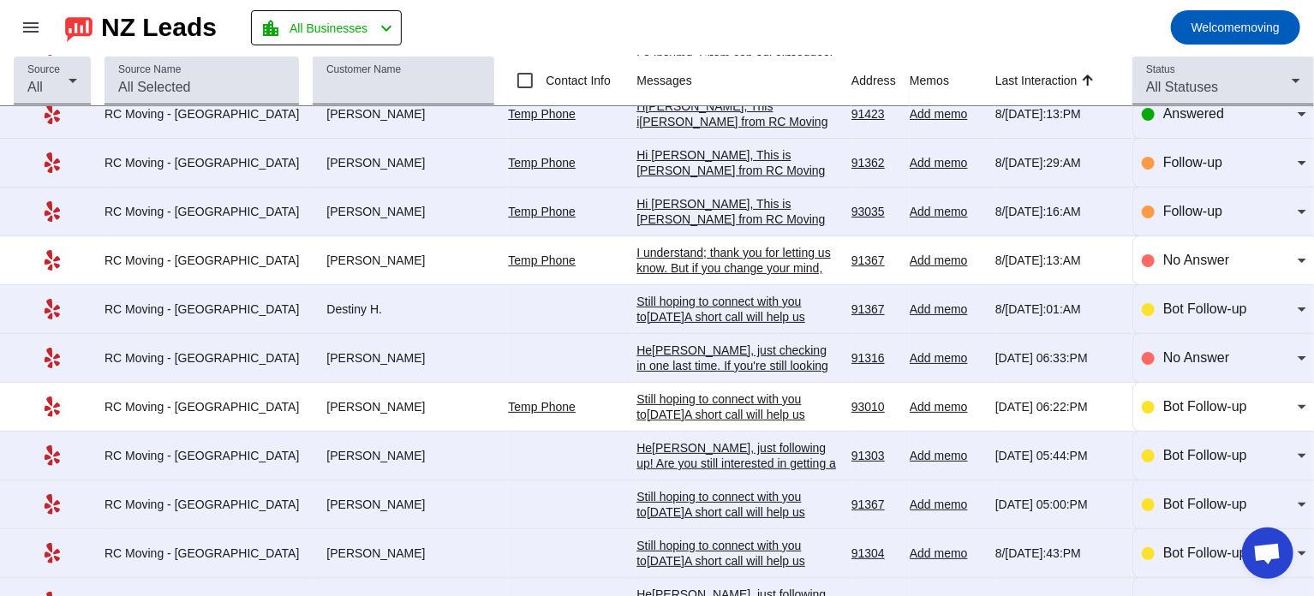
scroll to position [69, 0]
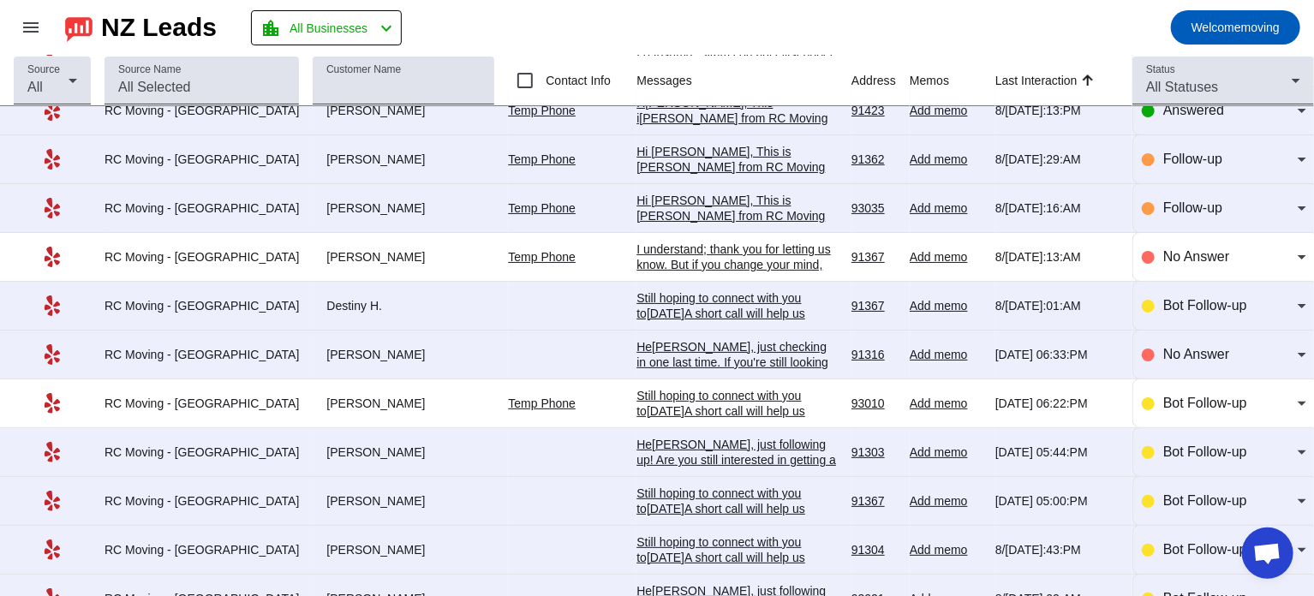
click at [671, 398] on div "Still hoping to connect with you to[DATE]A short call will help us better under…" at bounding box center [736, 449] width 201 height 123
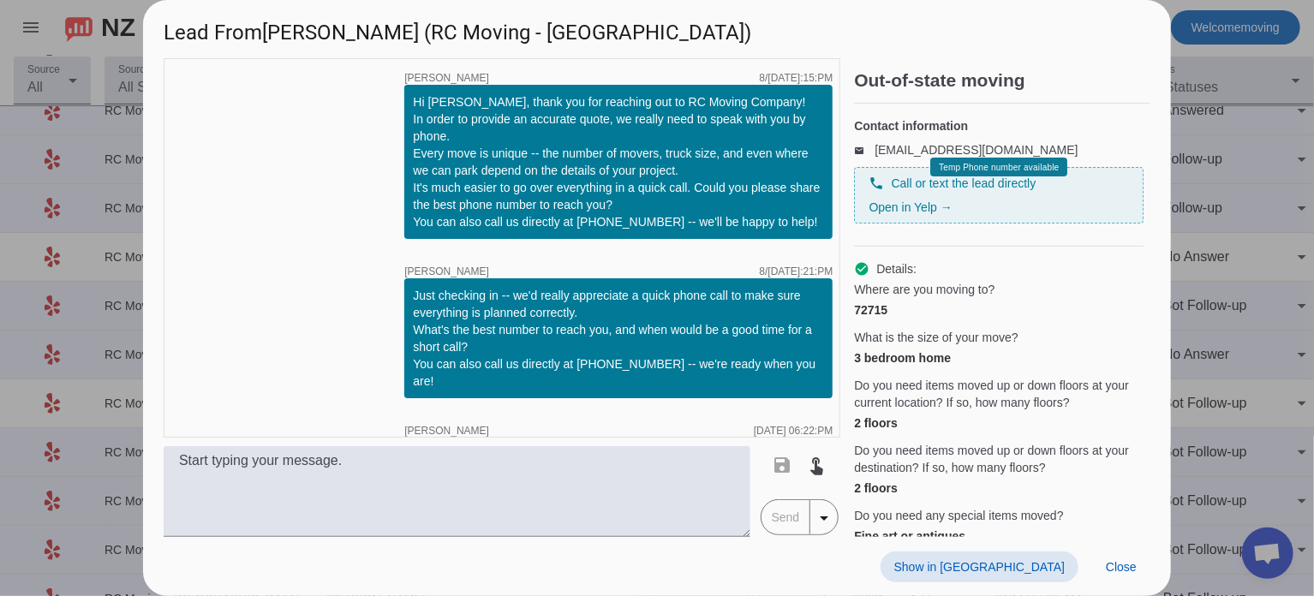
scroll to position [99, 0]
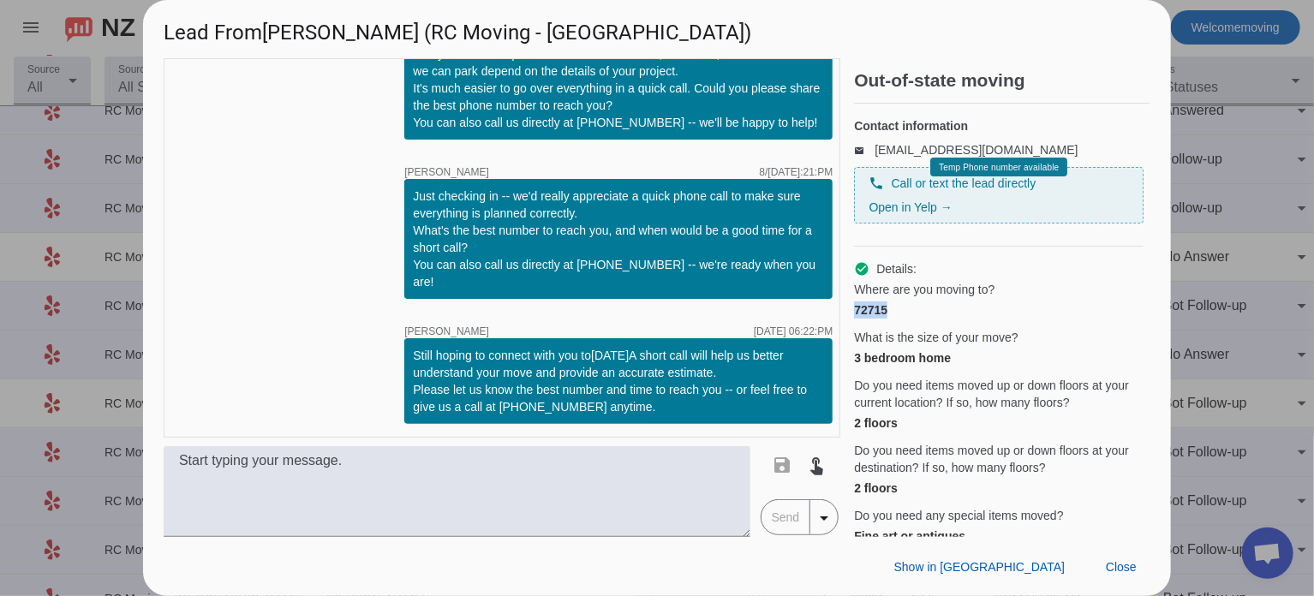
drag, startPoint x: 853, startPoint y: 325, endPoint x: 897, endPoint y: 327, distance: 43.7
click at [897, 327] on div "timer close Elena S. 8/19/2025, 03:15:PM Hi MJ, thank you for reaching out to R…" at bounding box center [657, 297] width 987 height 479
copy div "72715"
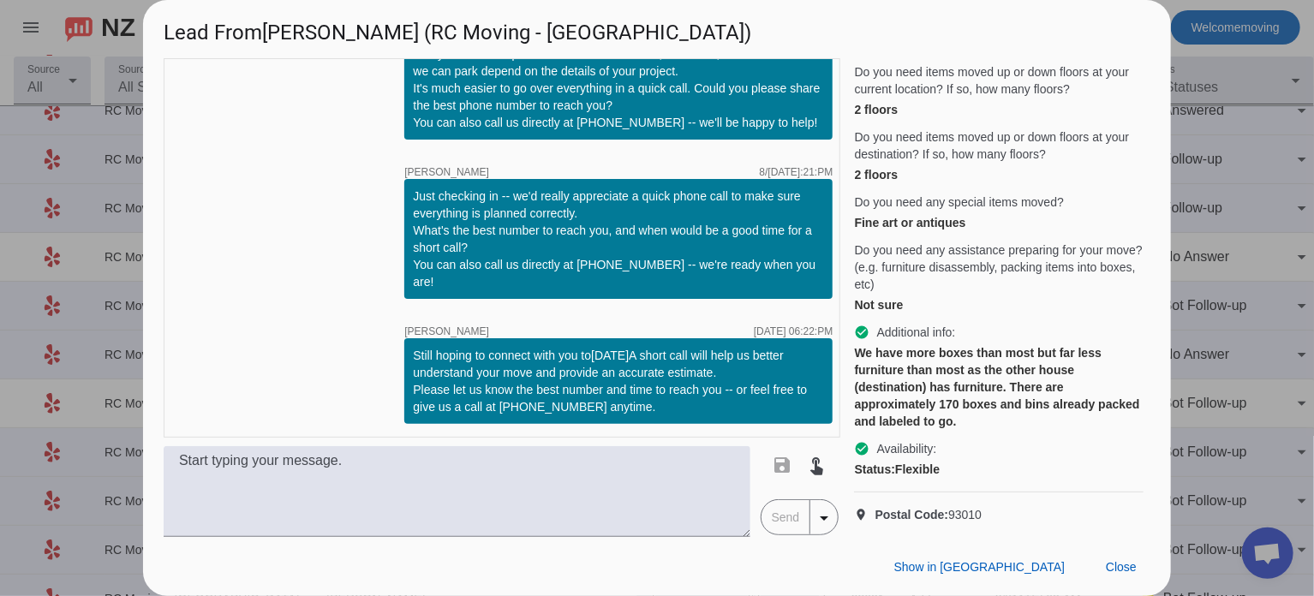
click at [1222, 176] on div at bounding box center [657, 298] width 1314 height 596
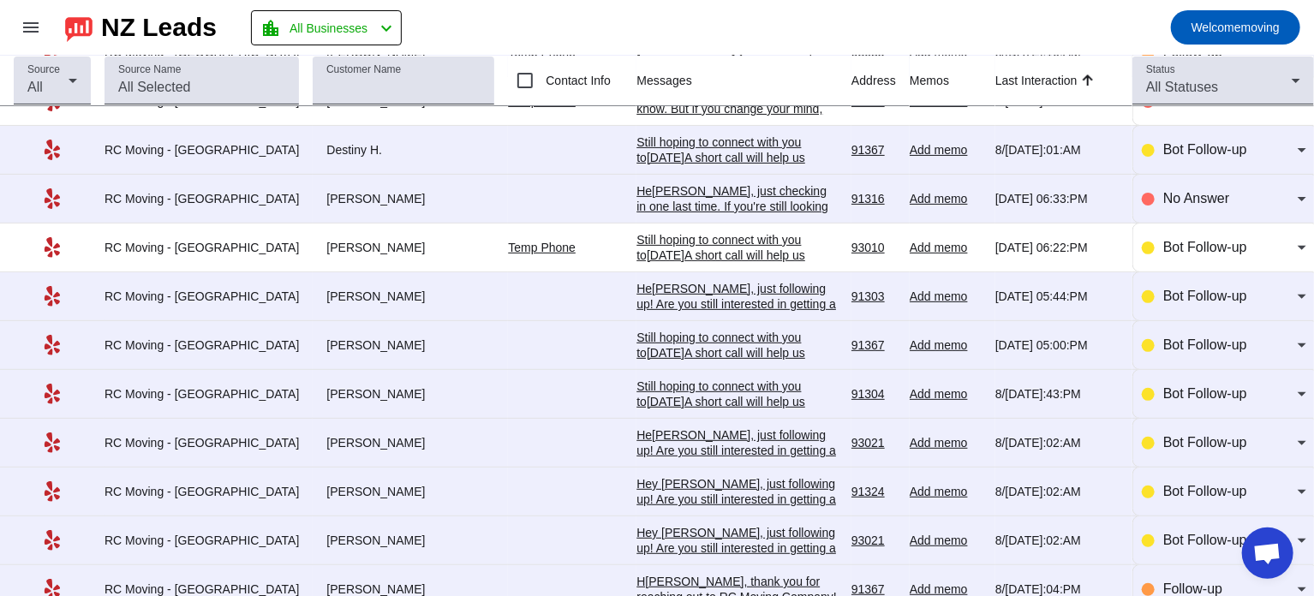
scroll to position [223, 0]
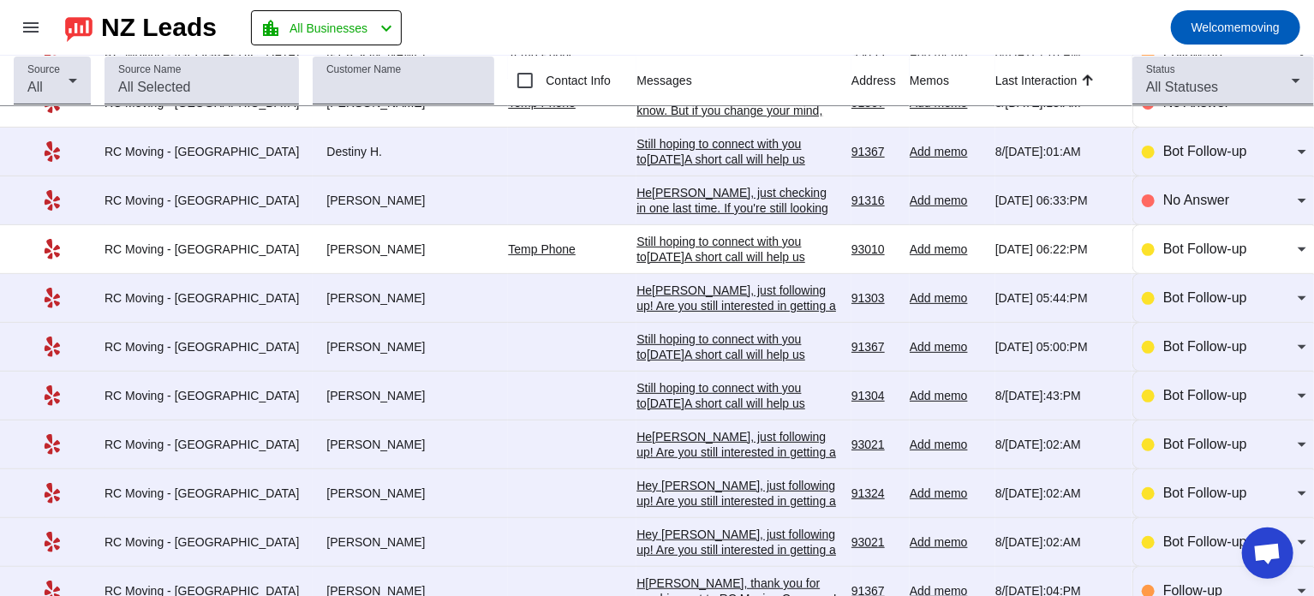
click at [708, 243] on div "Still hoping to connect with you to[DATE]A short call will help us better under…" at bounding box center [736, 295] width 201 height 123
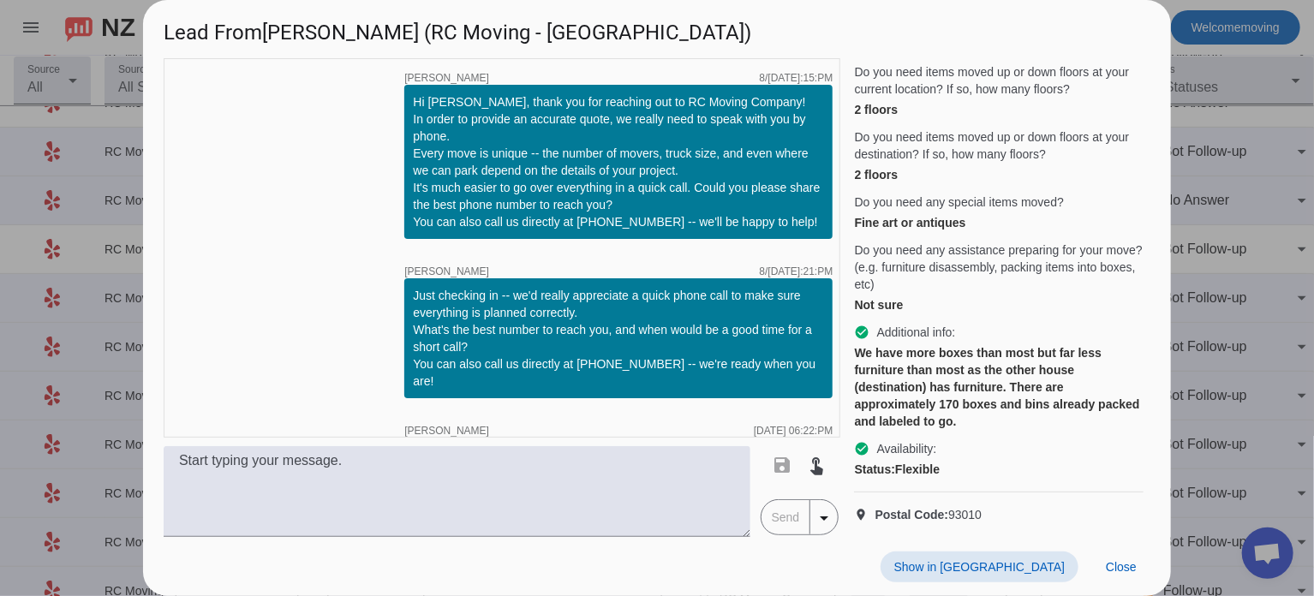
scroll to position [99, 0]
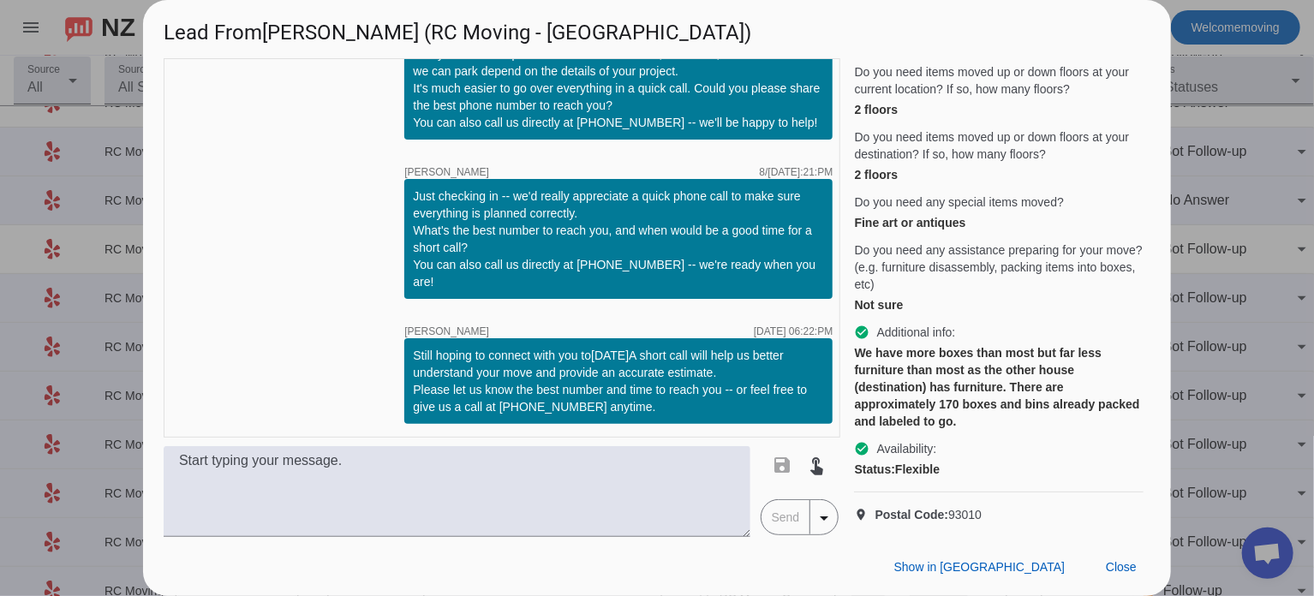
click at [1234, 162] on div at bounding box center [657, 298] width 1314 height 596
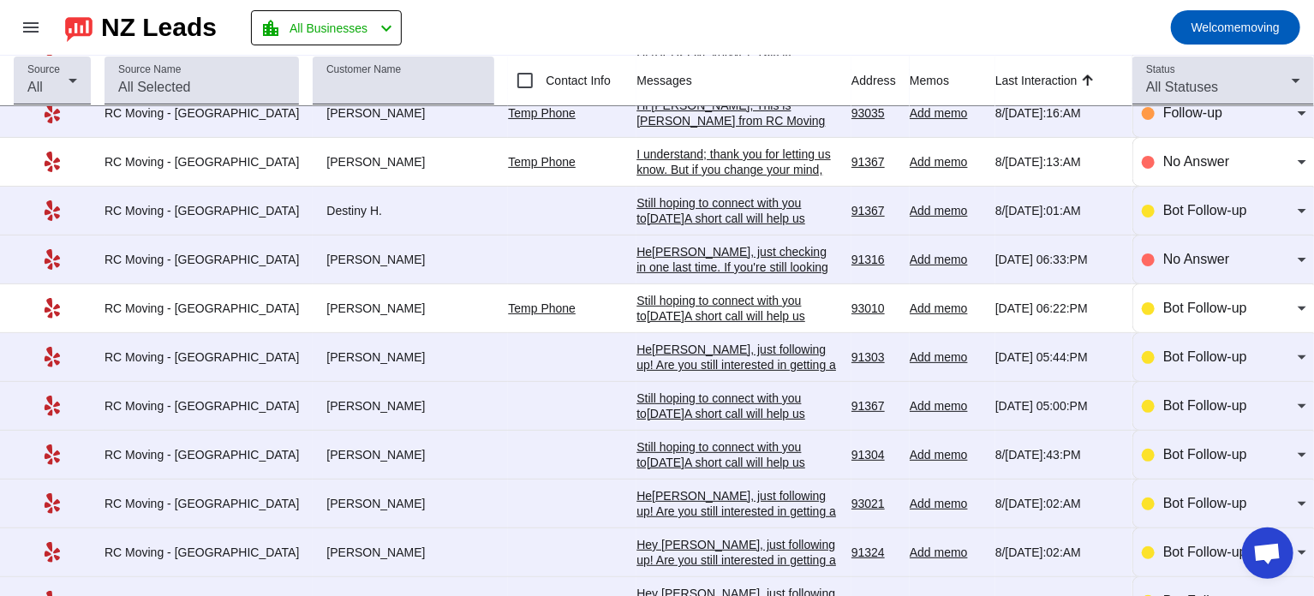
scroll to position [164, 0]
click at [695, 297] on div "Still hoping to connect with you to[DATE]A short call will help us better under…" at bounding box center [736, 353] width 201 height 123
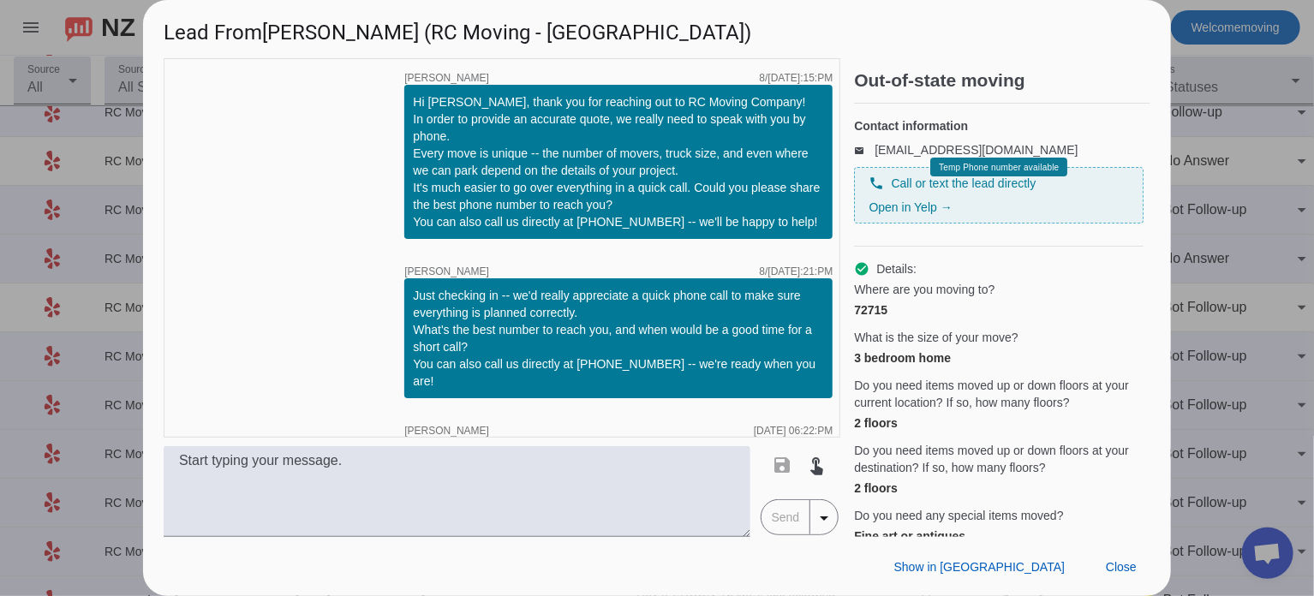
scroll to position [99, 0]
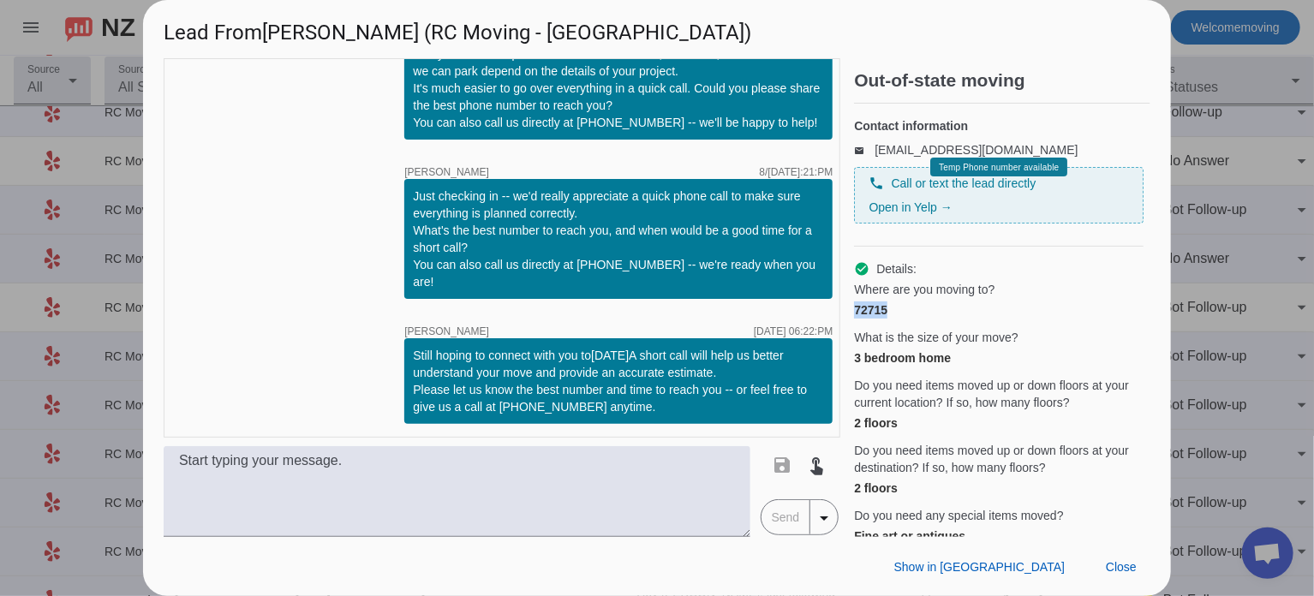
drag, startPoint x: 898, startPoint y: 322, endPoint x: 856, endPoint y: 322, distance: 42.8
click at [856, 319] on div "72715" at bounding box center [998, 309] width 289 height 17
copy div "72715"
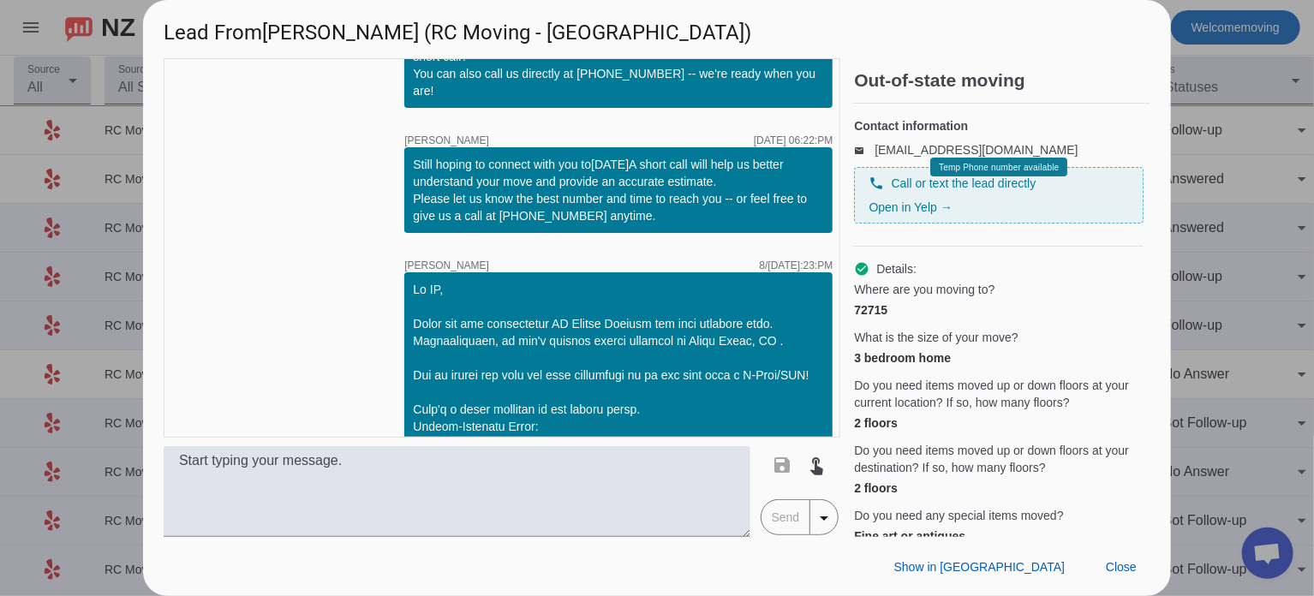
scroll to position [291, 0]
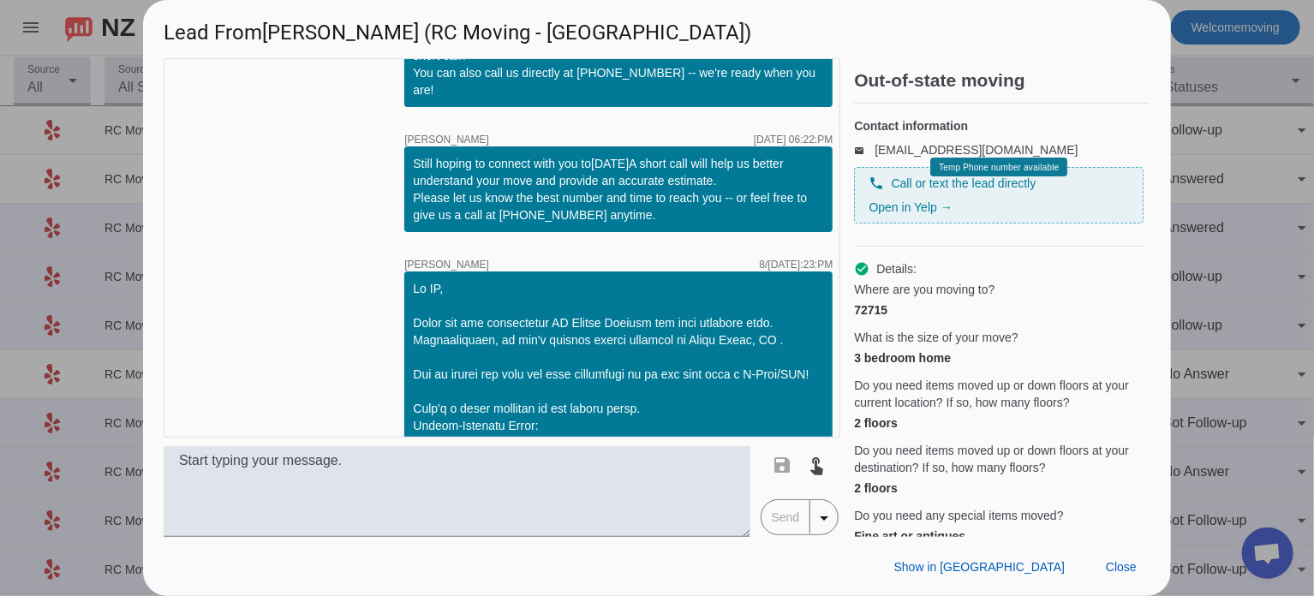
click at [1207, 182] on div at bounding box center [657, 298] width 1314 height 596
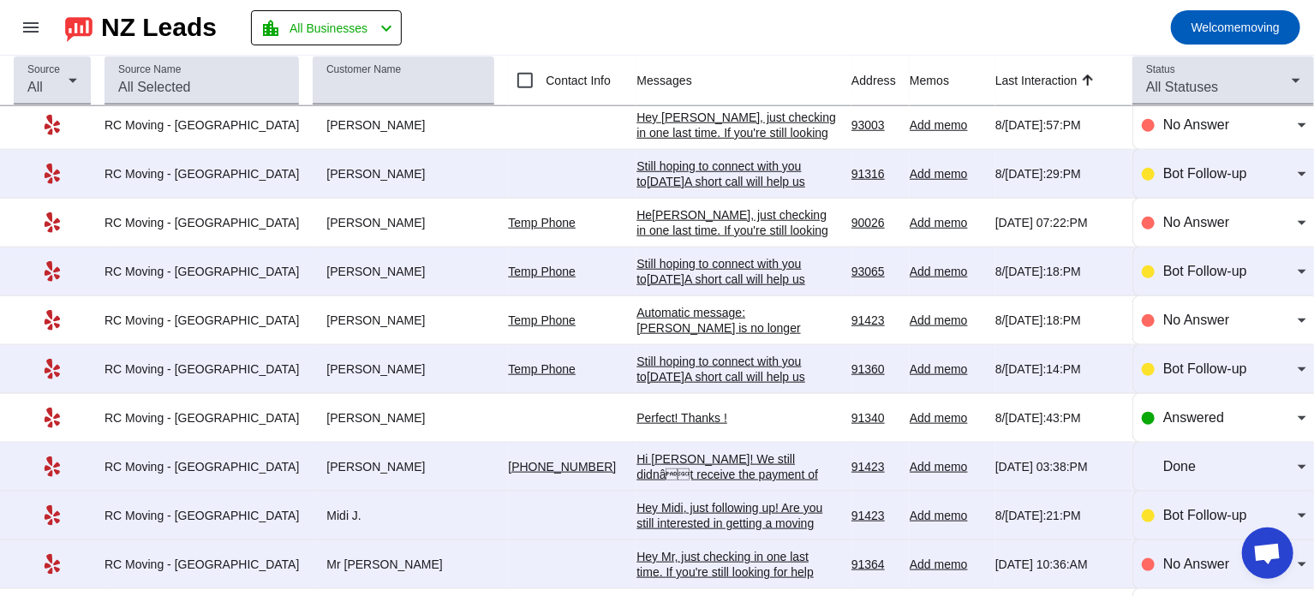
scroll to position [791, 0]
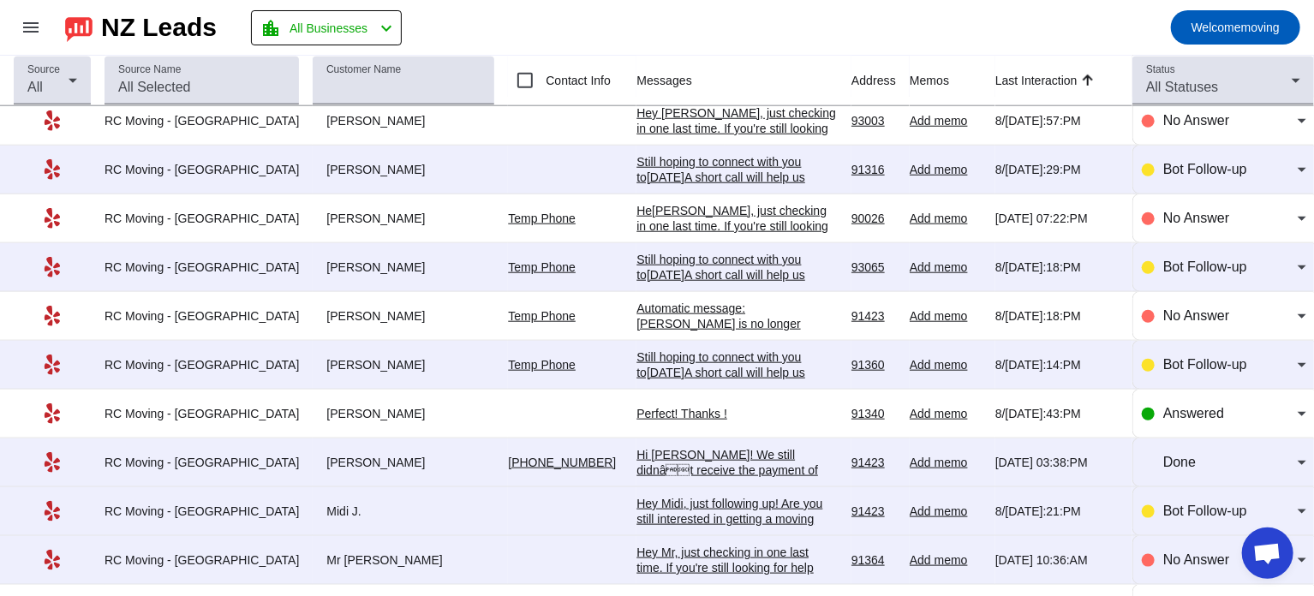
click at [720, 258] on div "Still hoping to connect with you to[DATE]A short call will help us better under…" at bounding box center [736, 313] width 201 height 123
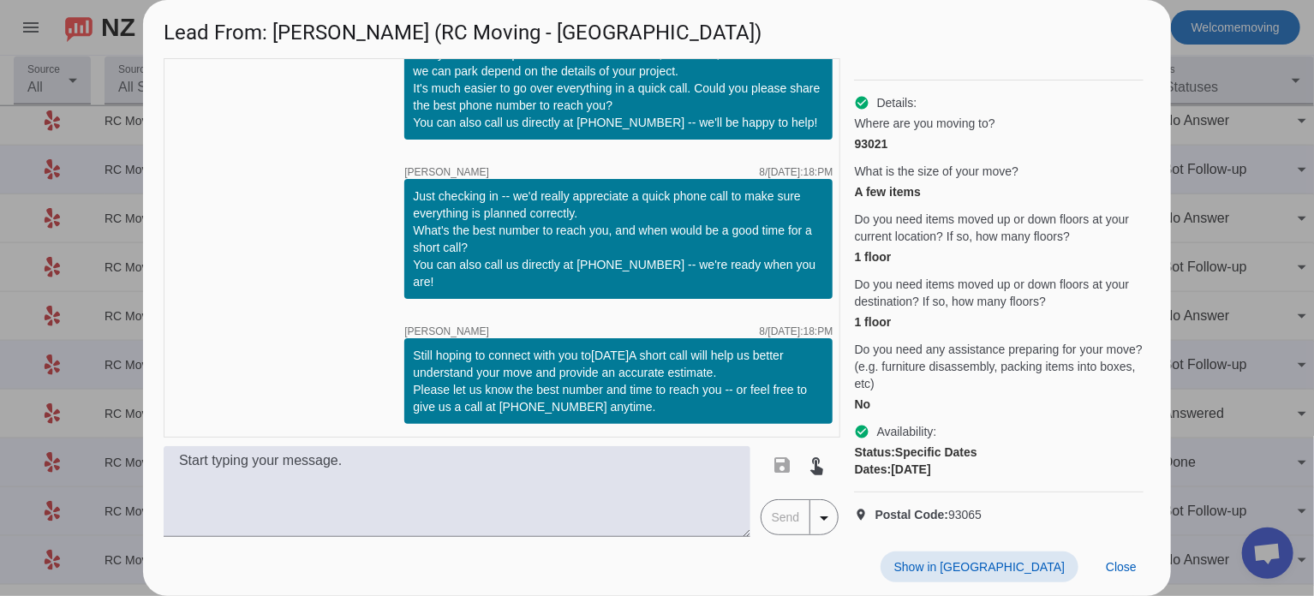
scroll to position [195, 0]
click at [1192, 292] on div at bounding box center [657, 298] width 1314 height 596
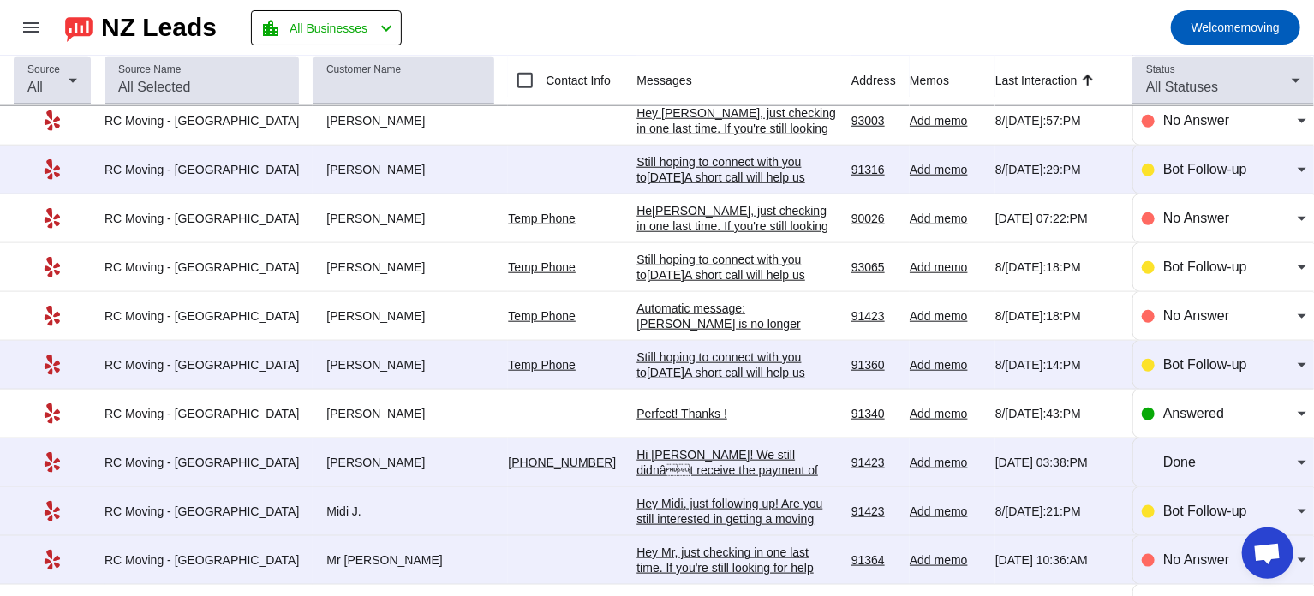
click at [683, 349] on div "Still hoping to connect with you to[DATE]A short call will help us better under…" at bounding box center [736, 410] width 201 height 123
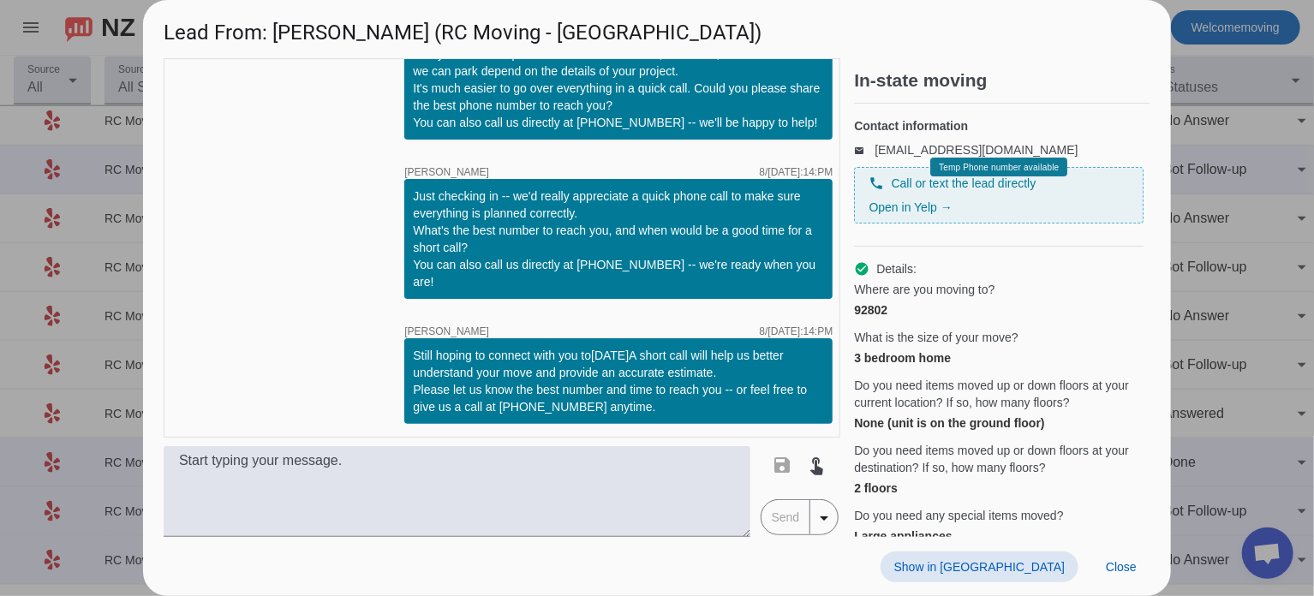
scroll to position [325, 0]
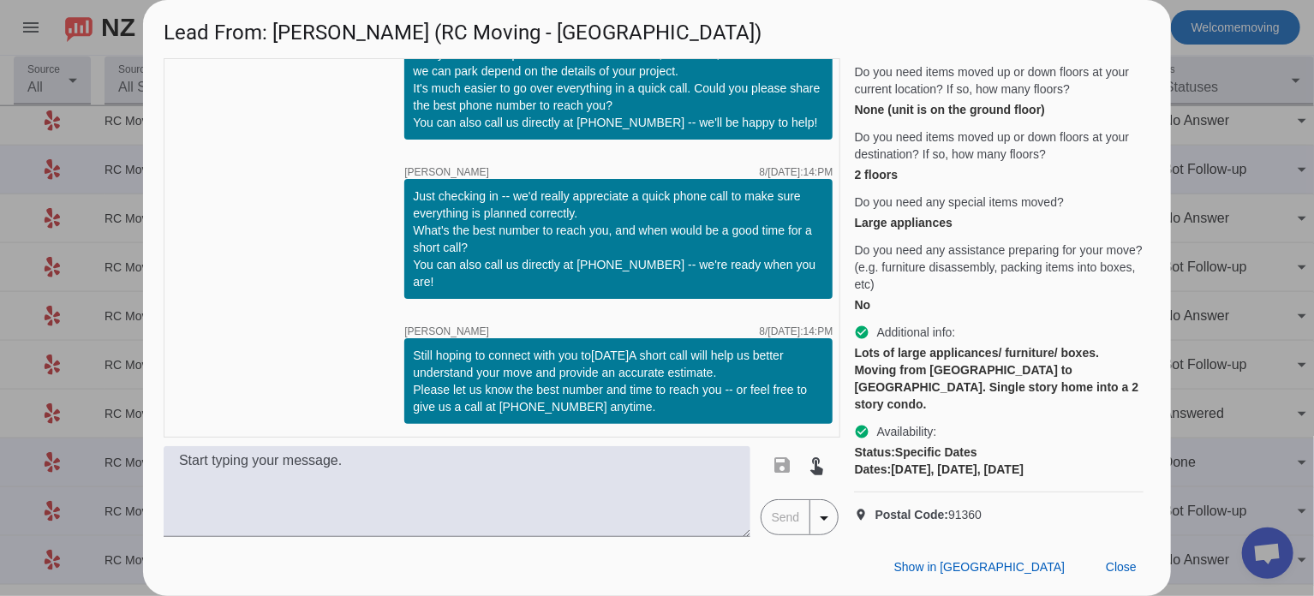
click at [1190, 235] on div at bounding box center [657, 298] width 1314 height 596
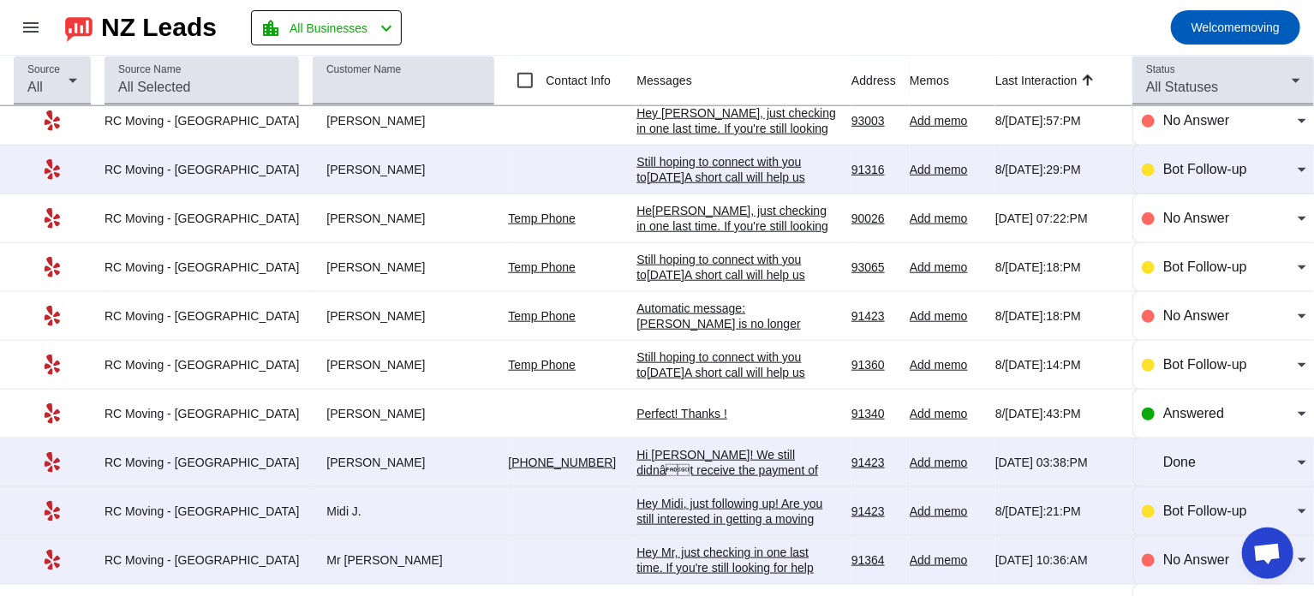
click at [707, 271] on div "Still hoping to connect with you to[DATE]A short call will help us better under…" at bounding box center [736, 313] width 201 height 123
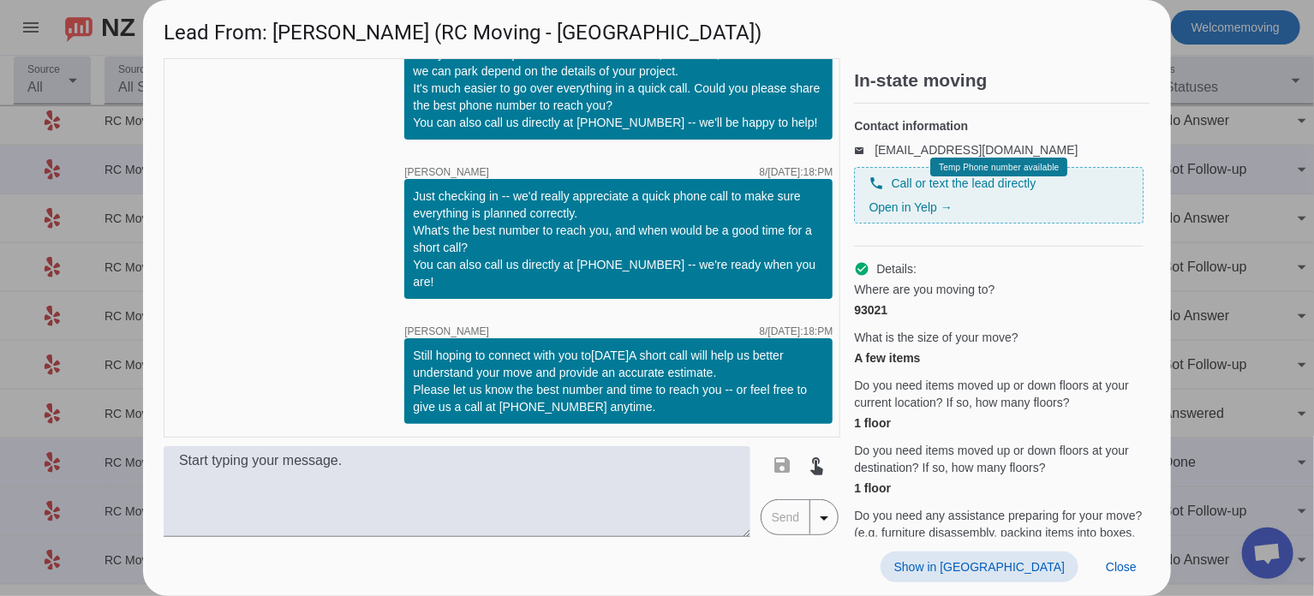
scroll to position [195, 0]
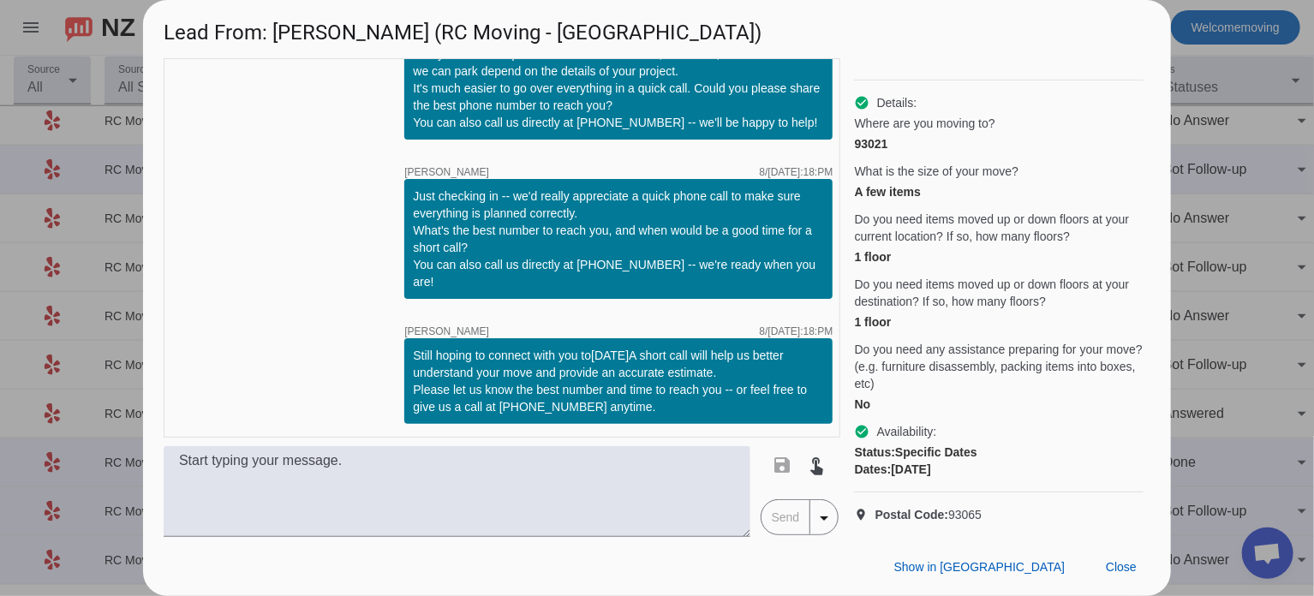
click at [1166, 277] on div "timer close Elena S. 8/18/2025, 03:12:PM Hi Brian, thank you for reaching out t…" at bounding box center [657, 297] width 1028 height 479
click at [1234, 258] on div at bounding box center [657, 298] width 1314 height 596
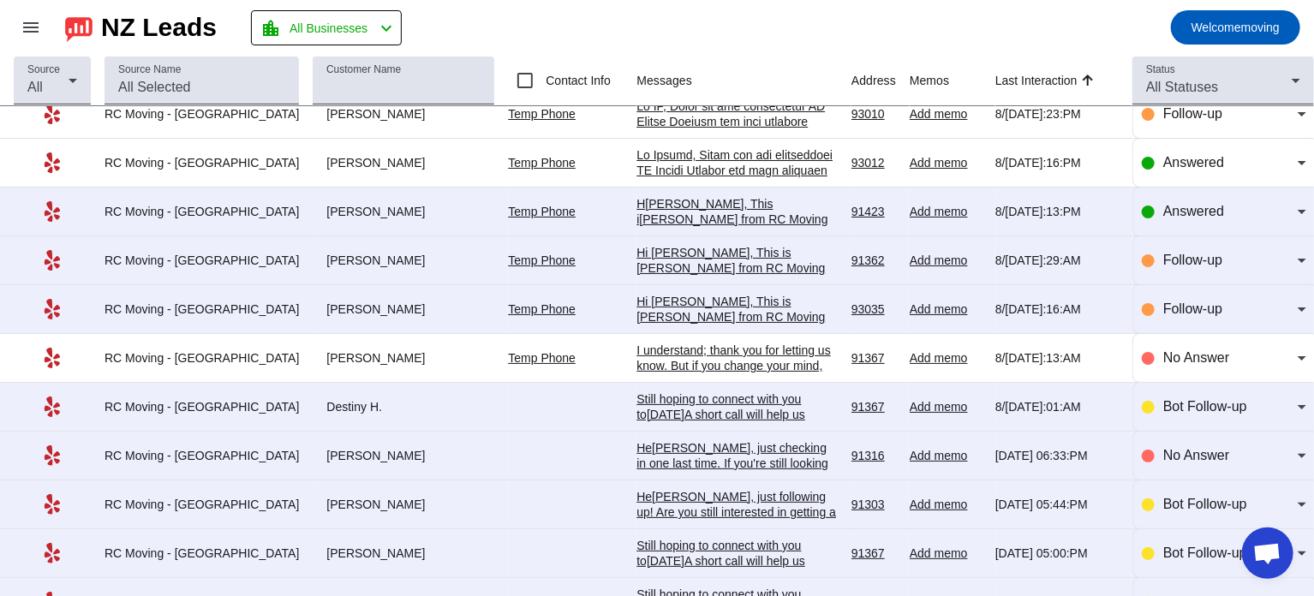
scroll to position [0, 0]
